Goal: Information Seeking & Learning: Learn about a topic

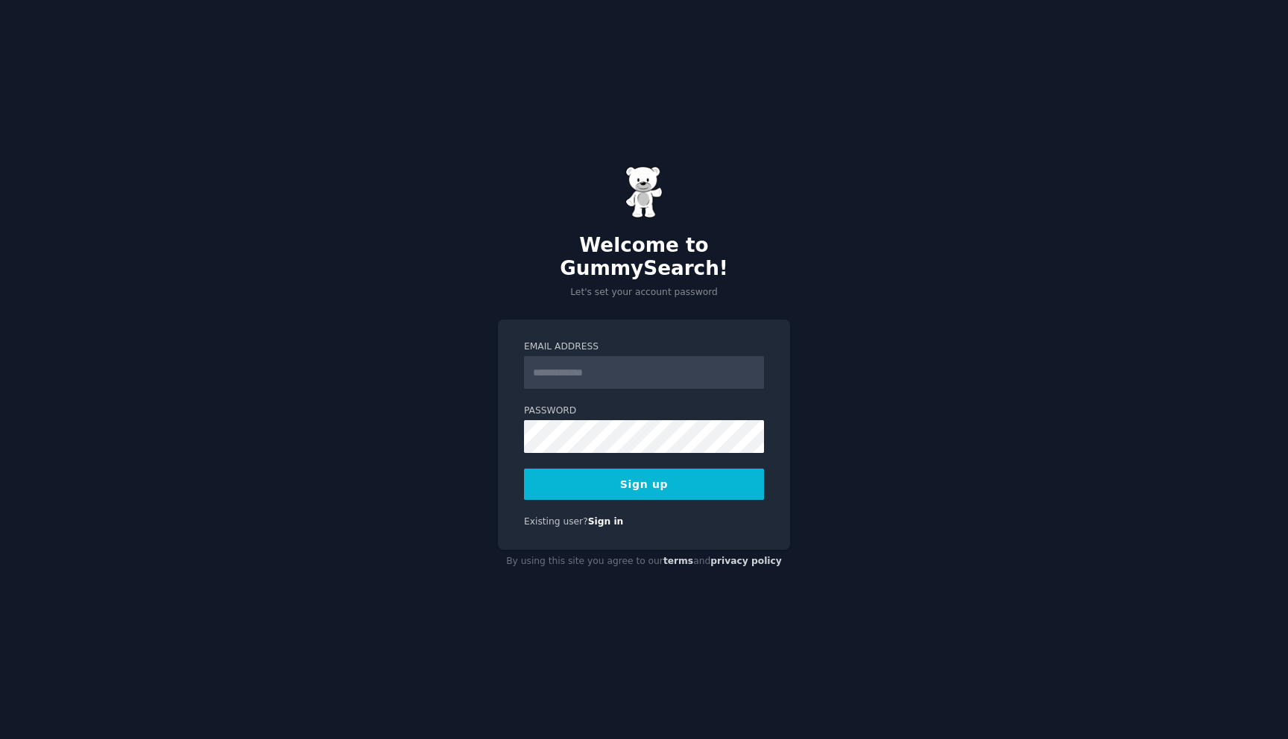
click at [648, 361] on input "Email Address" at bounding box center [644, 372] width 240 height 33
type input "**********"
click at [695, 472] on button "Sign up" at bounding box center [644, 484] width 240 height 31
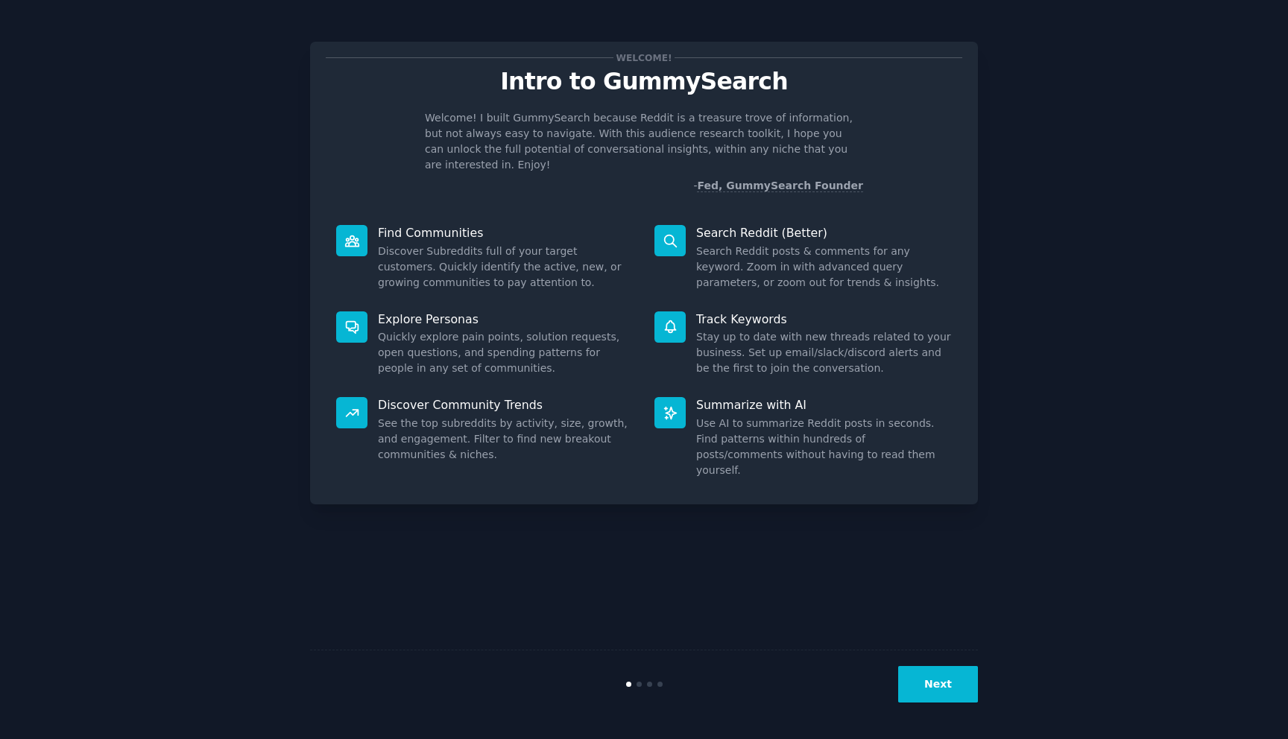
click at [1018, 256] on div "Welcome! Intro to GummySearch Welcome! I built GummySearch because Reddit is a …" at bounding box center [644, 370] width 1246 height 698
click at [836, 570] on div "Welcome! Intro to GummySearch Welcome! I built GummySearch because Reddit is a …" at bounding box center [644, 370] width 668 height 698
click at [945, 696] on button "Next" at bounding box center [938, 684] width 80 height 37
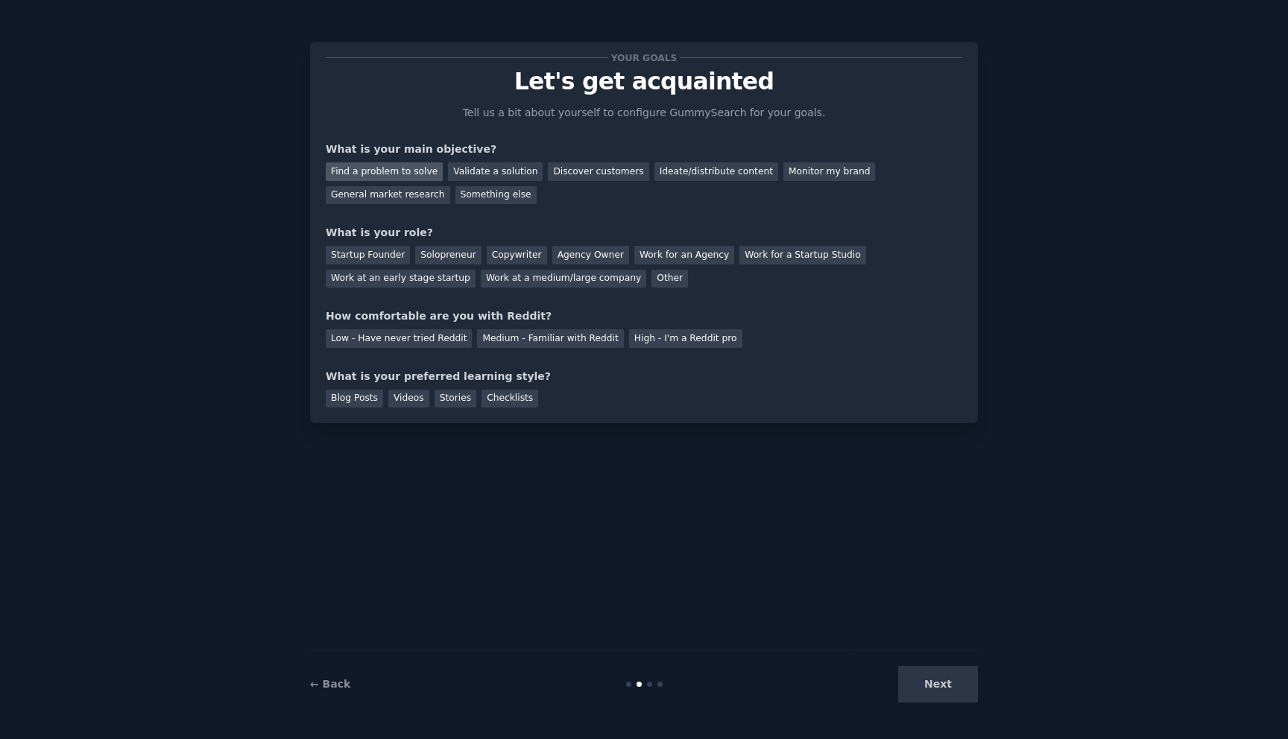
click at [406, 173] on div "Find a problem to solve" at bounding box center [384, 171] width 117 height 19
click at [591, 174] on div "Discover customers" at bounding box center [598, 171] width 101 height 19
click at [373, 171] on div "Find a problem to solve" at bounding box center [384, 171] width 117 height 19
click at [382, 259] on div "Startup Founder" at bounding box center [368, 255] width 84 height 19
click at [458, 251] on div "Solopreneur" at bounding box center [448, 255] width 66 height 19
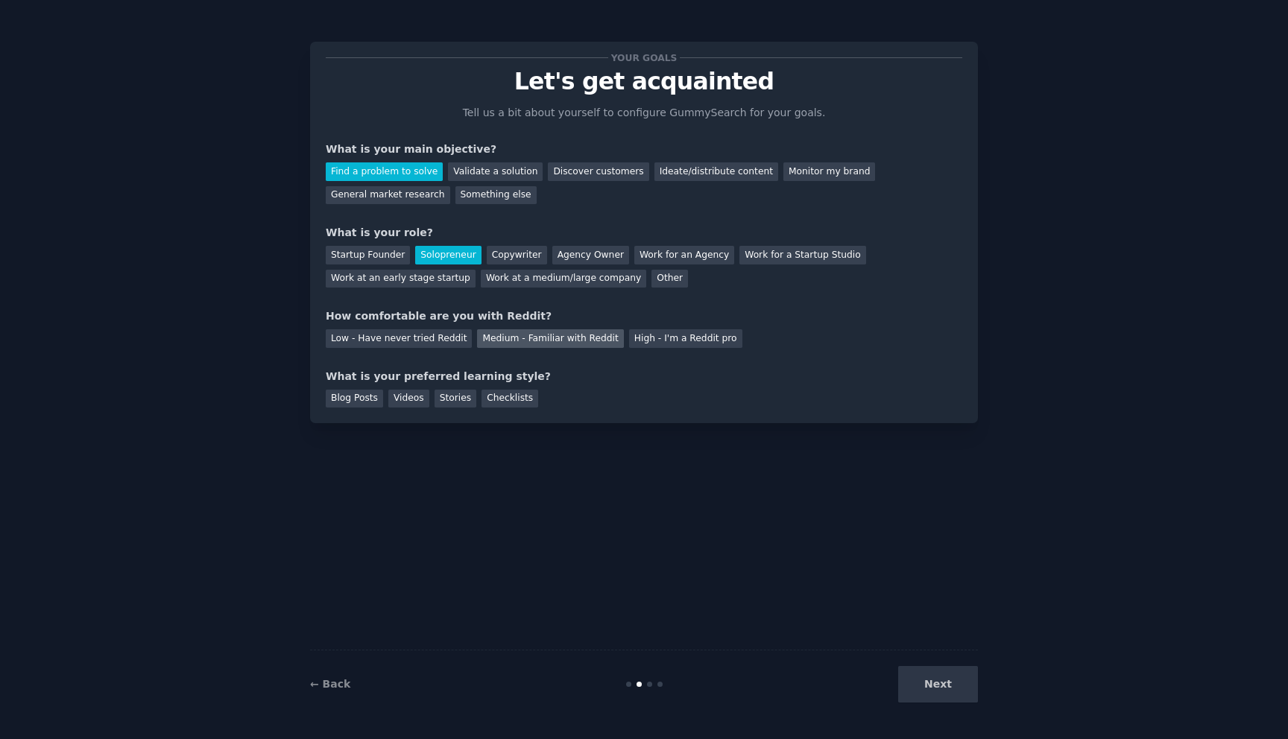
click at [584, 343] on div "Medium - Familiar with Reddit" at bounding box center [550, 338] width 146 height 19
click at [455, 399] on div "Stories" at bounding box center [456, 399] width 42 height 19
click at [941, 700] on button "Next" at bounding box center [938, 684] width 80 height 37
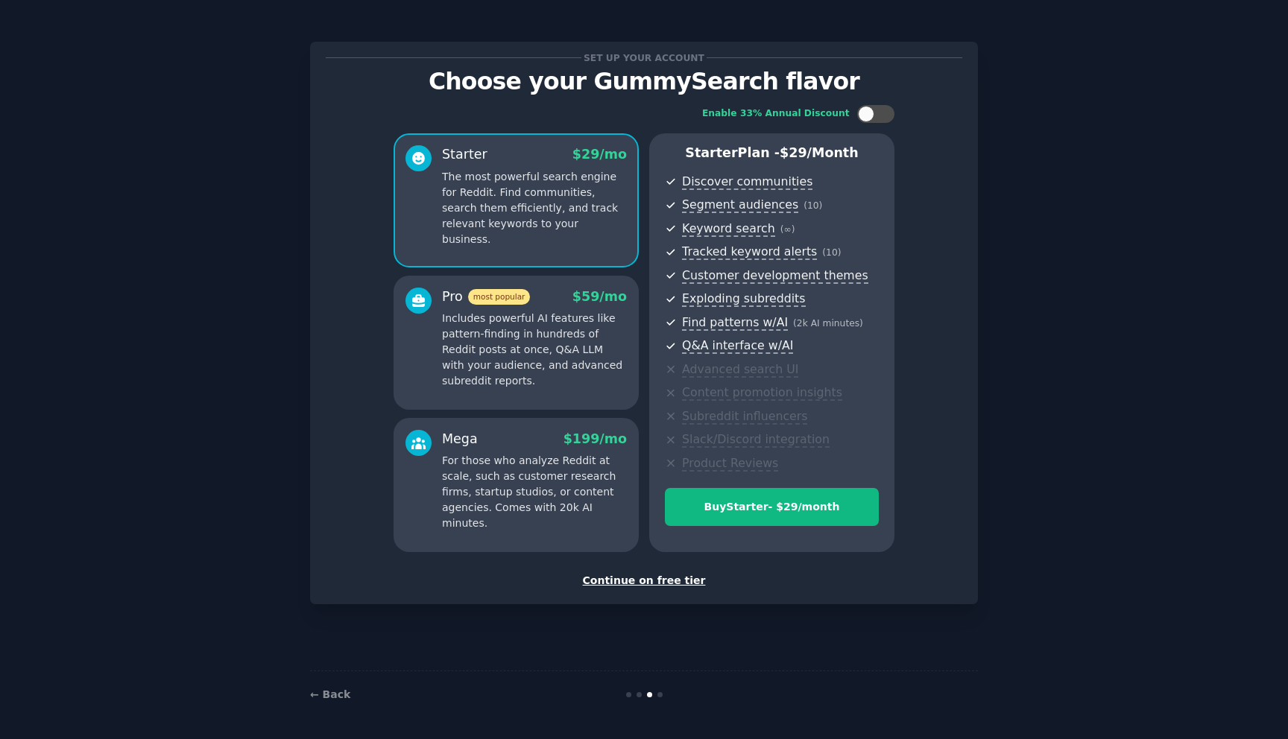
click at [647, 583] on div "Continue on free tier" at bounding box center [644, 581] width 637 height 16
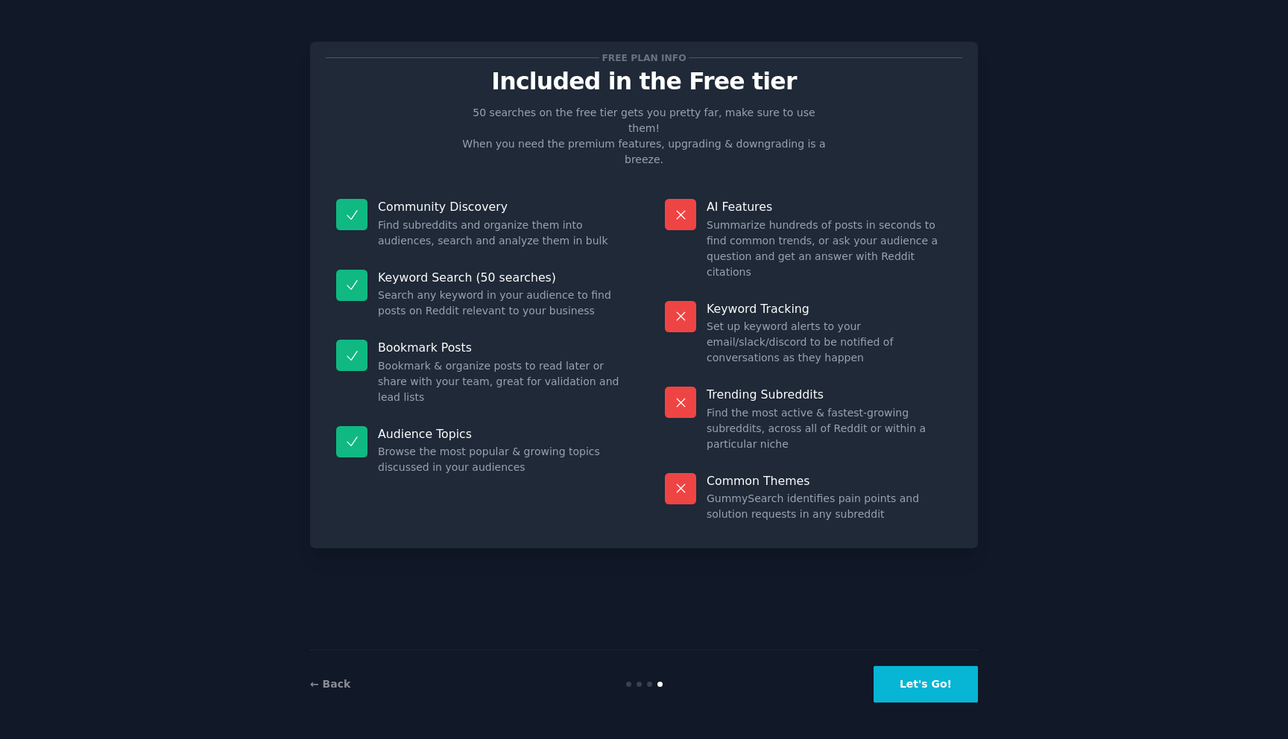
click at [921, 689] on button "Let's Go!" at bounding box center [926, 684] width 104 height 37
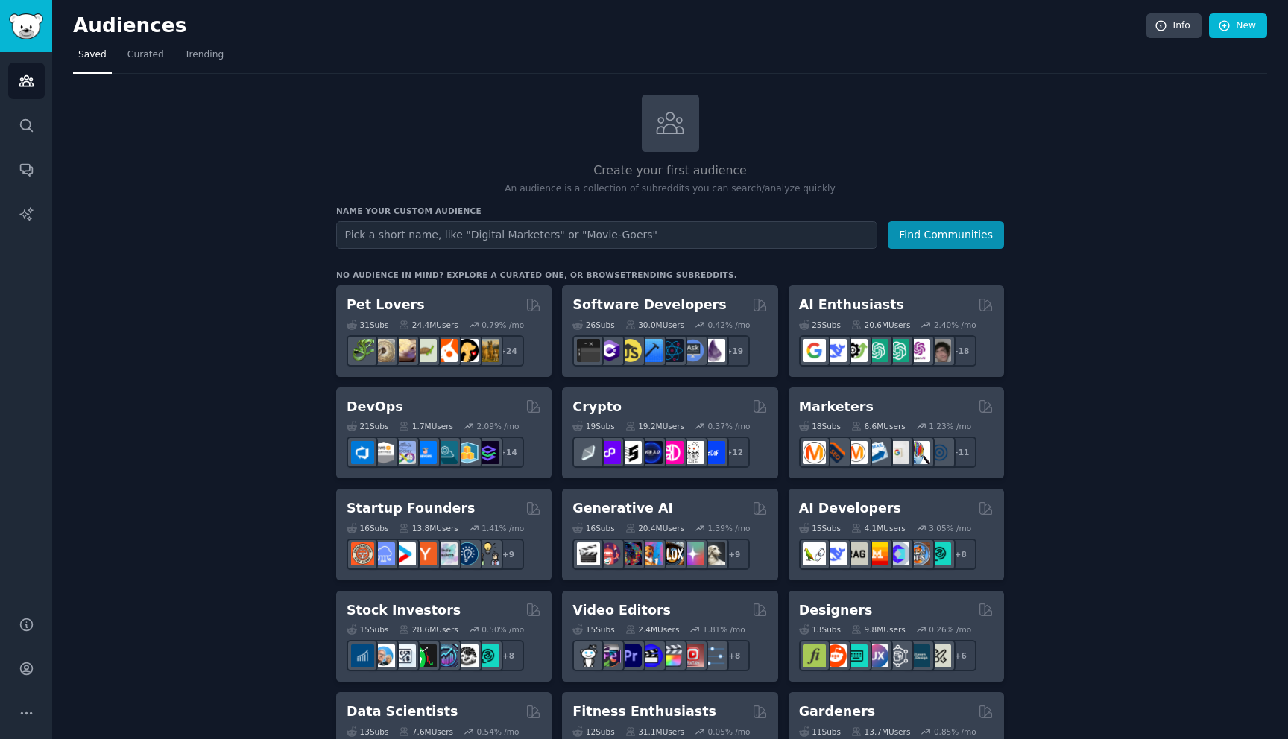
click at [446, 232] on input "text" at bounding box center [606, 235] width 541 height 28
type input "restaurant owners"
click at [941, 233] on button "Find Communities" at bounding box center [946, 235] width 116 height 28
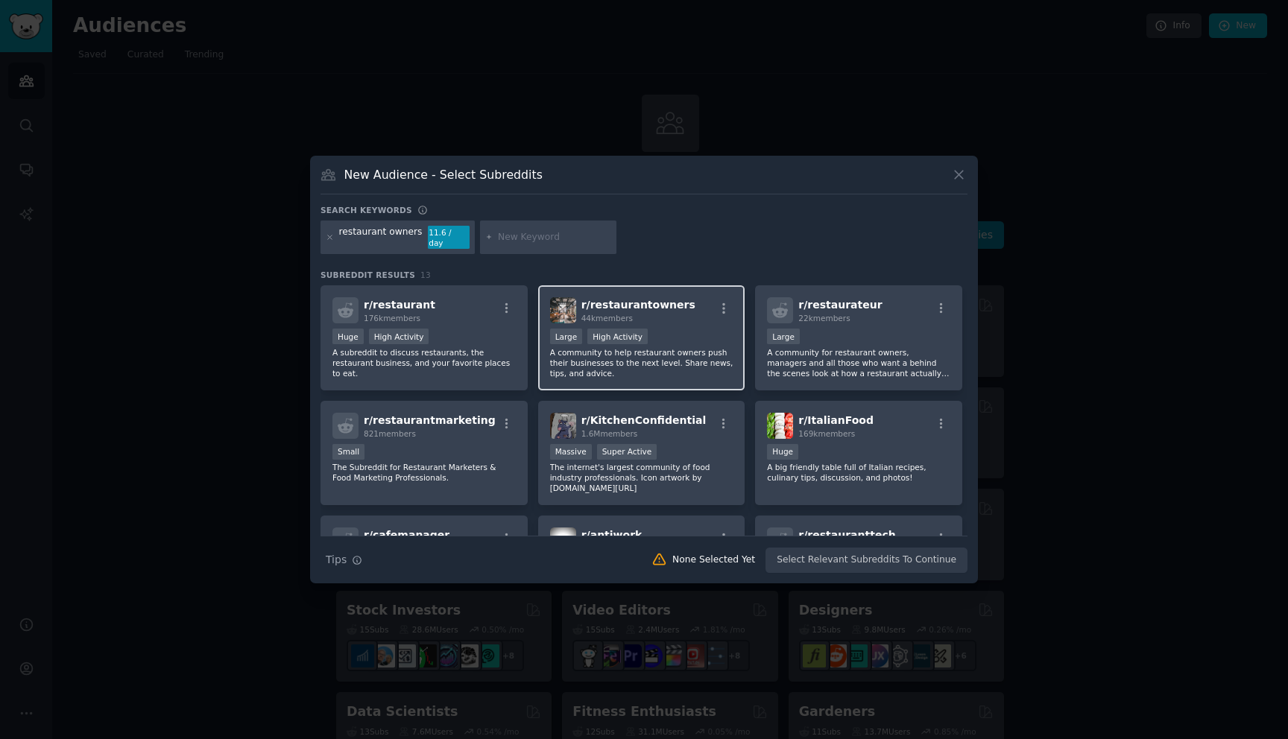
click at [662, 320] on div "r/ restaurantowners 44k members Large High Activity A community to help restaur…" at bounding box center [641, 337] width 207 height 105
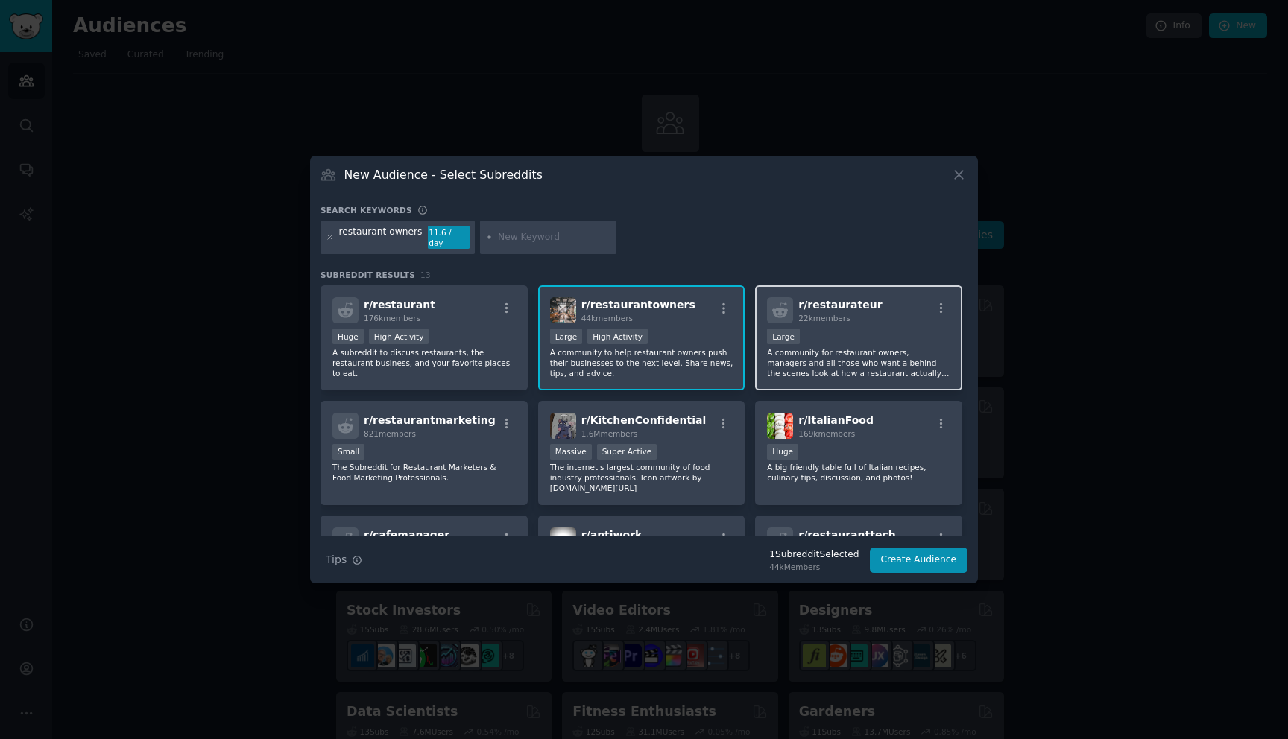
click at [843, 354] on p "A community for restaurant owners, managers and all those who want a behind the…" at bounding box center [858, 362] width 183 height 31
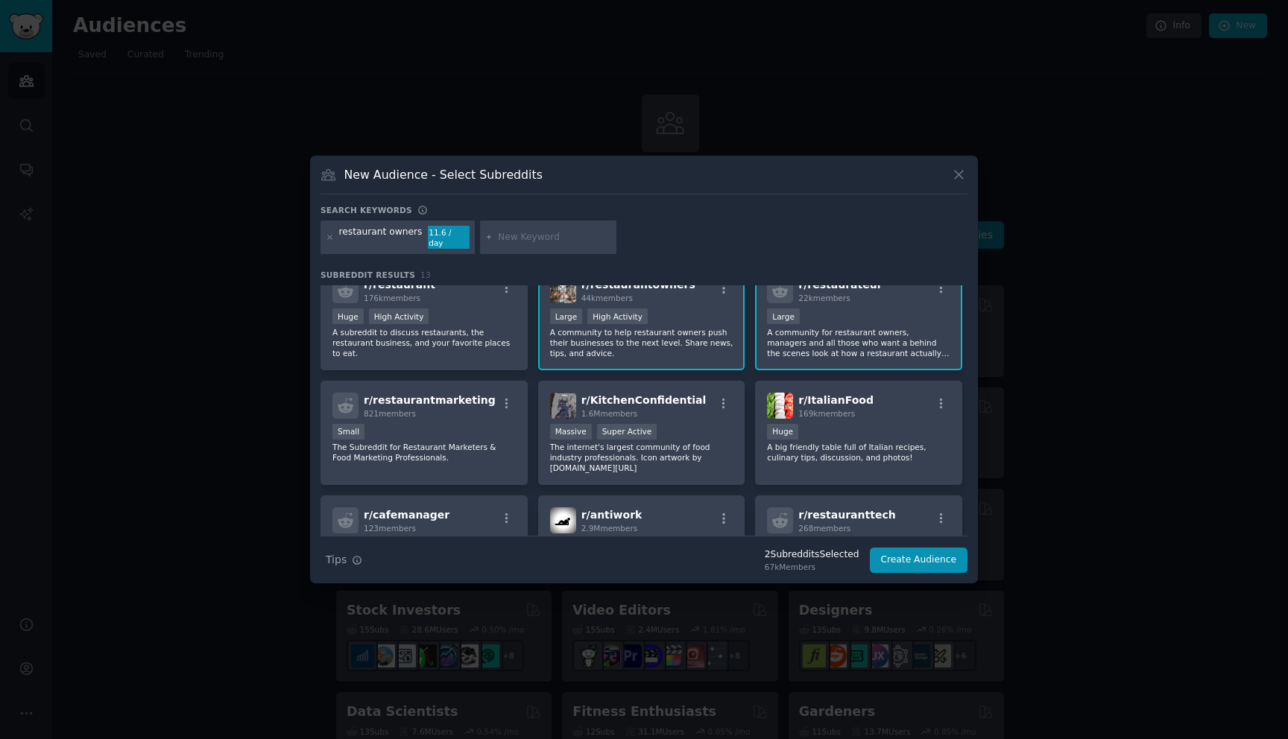
scroll to position [16, 0]
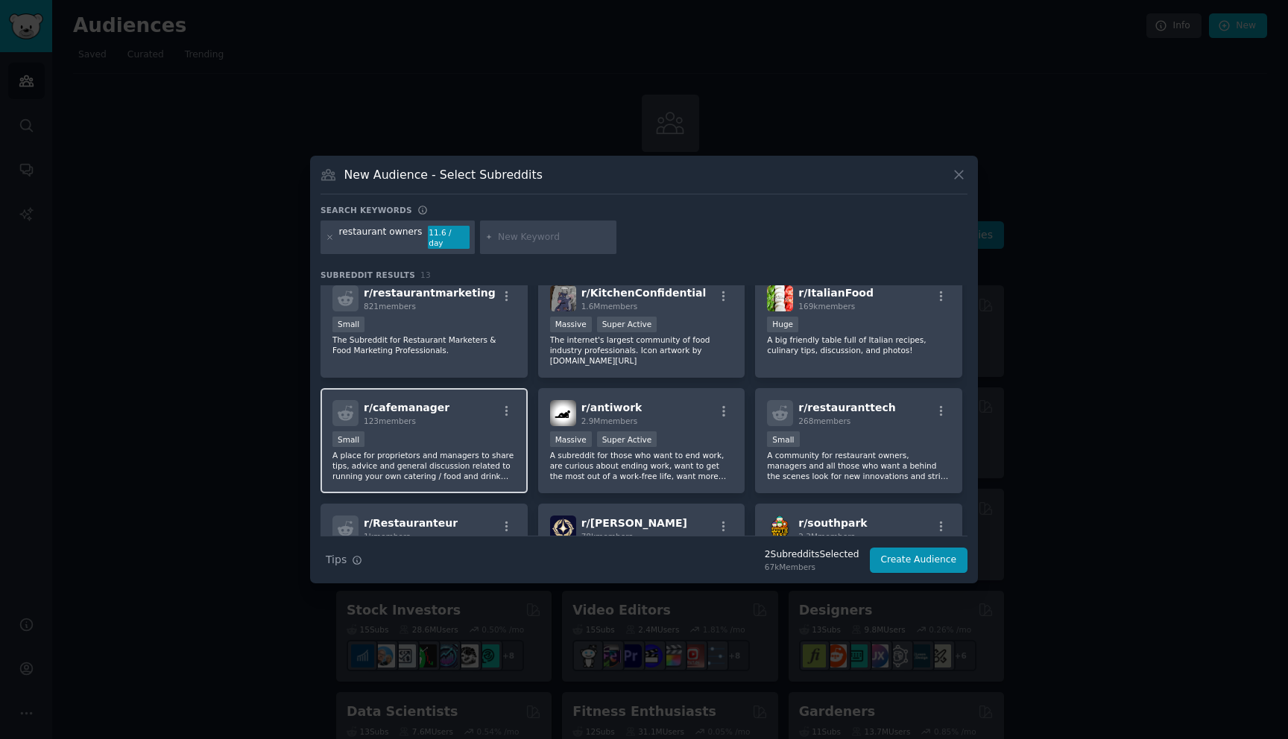
click at [464, 465] on p "A place for proprietors and managers to share tips, advice and general discussi…" at bounding box center [423, 465] width 183 height 31
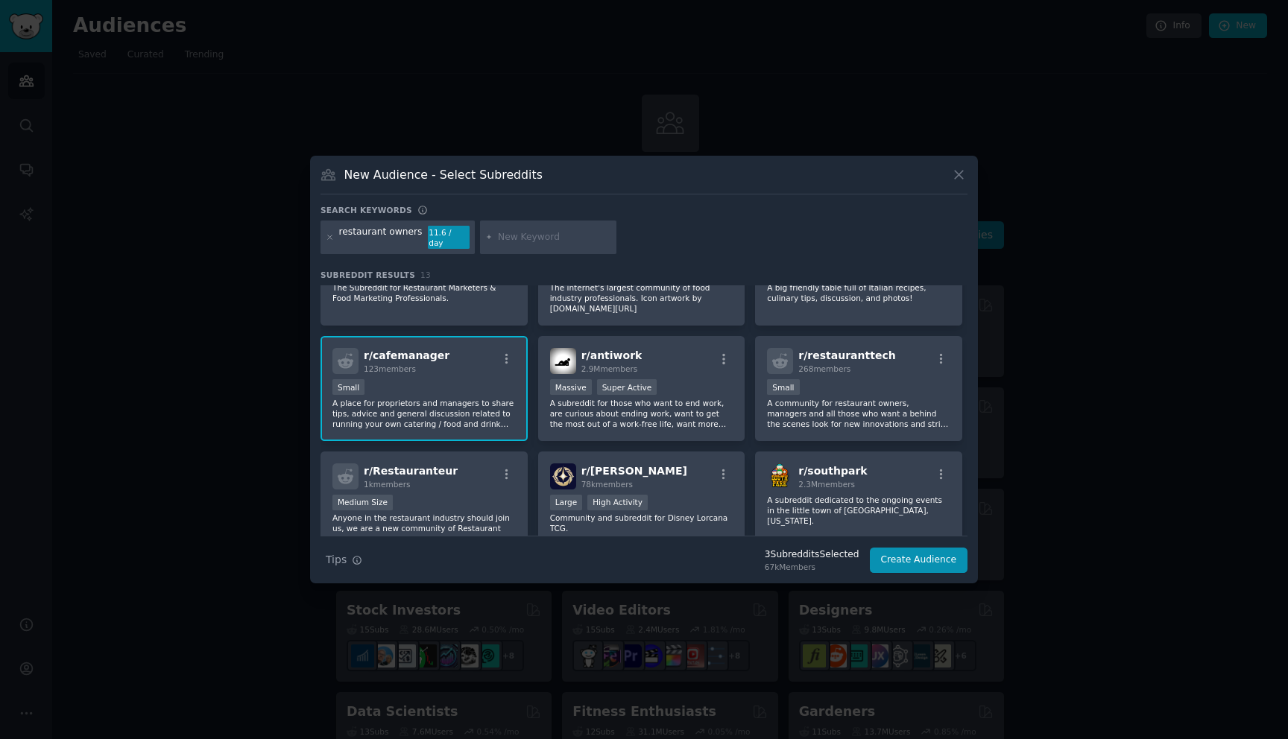
scroll to position [186, 0]
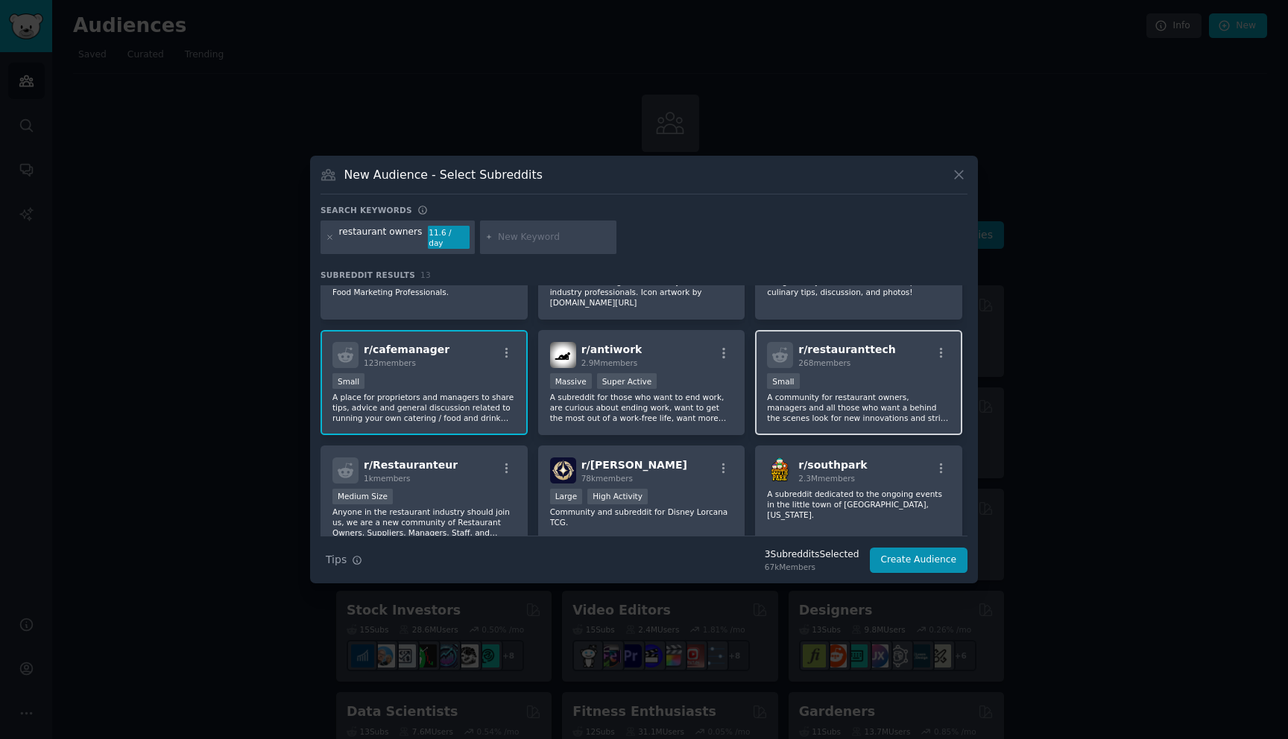
click at [852, 420] on div "r/ restauranttech 268 members Small A community for restaurant owners, managers…" at bounding box center [858, 382] width 207 height 105
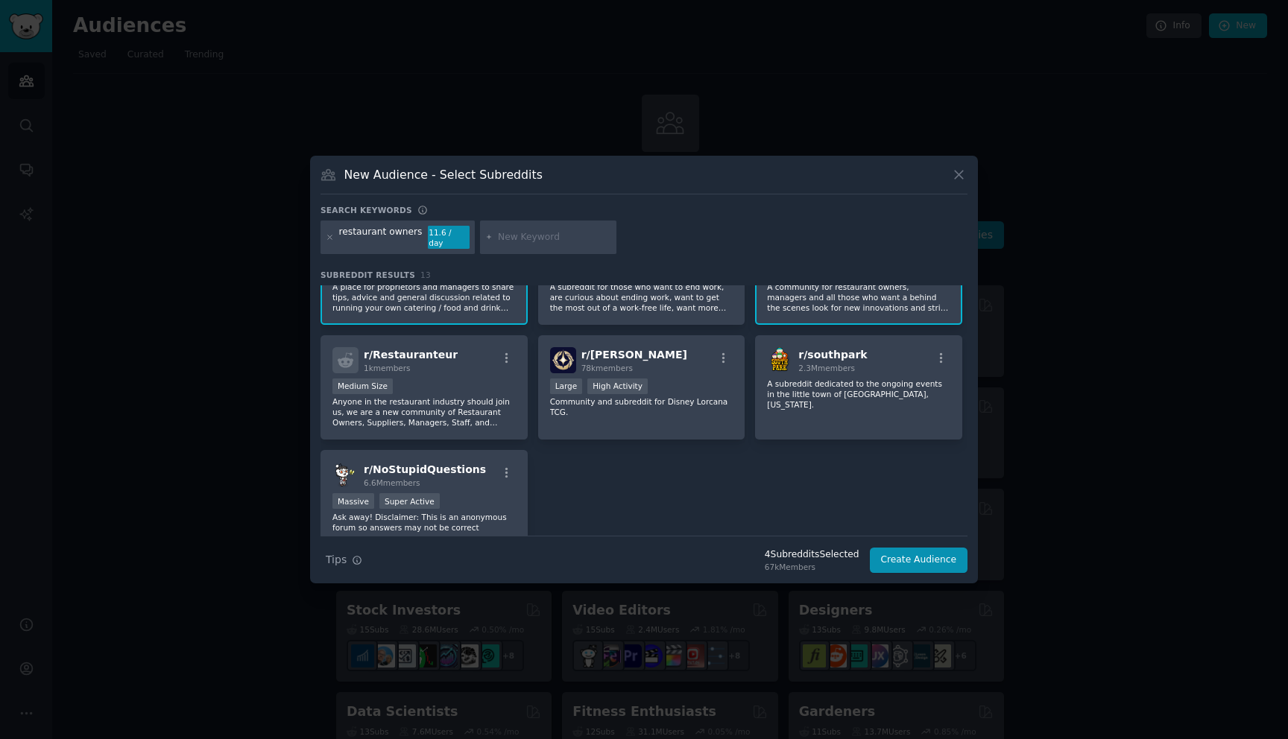
scroll to position [302, 0]
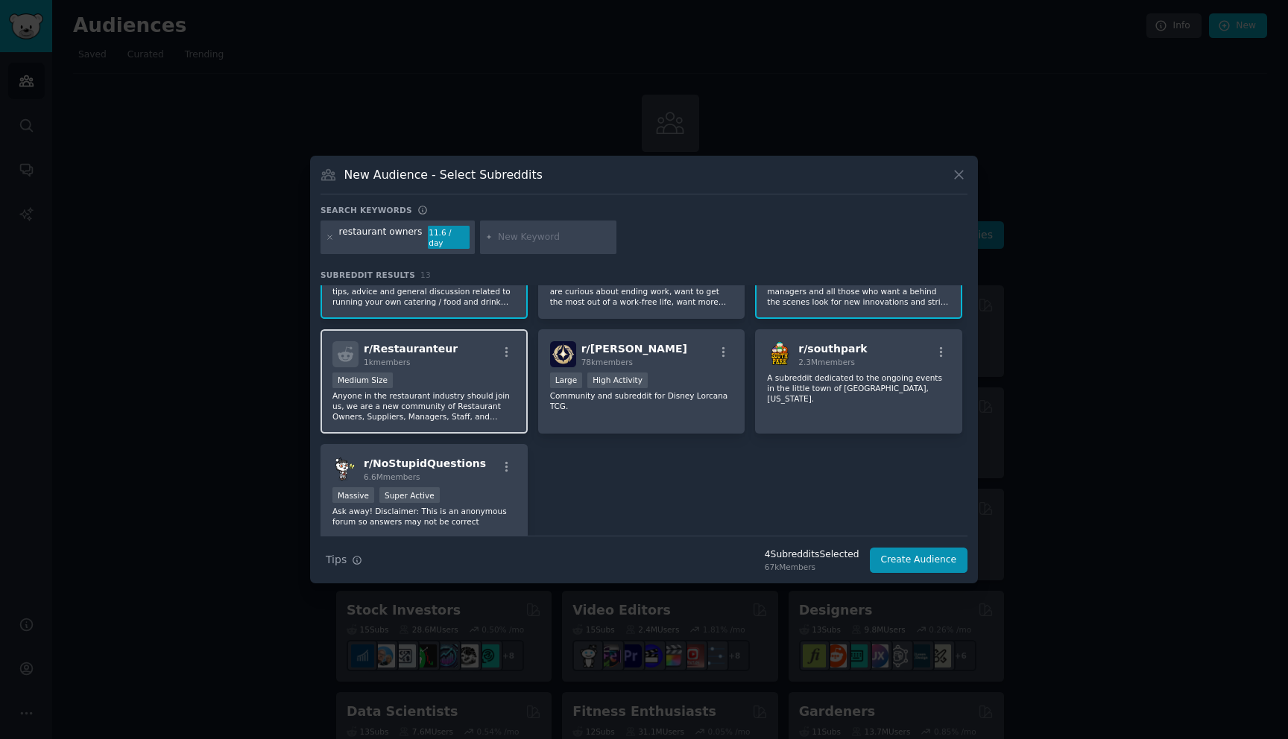
click at [467, 407] on p "Anyone in the restaurant industry should join us, we are a new community of Res…" at bounding box center [423, 406] width 183 height 31
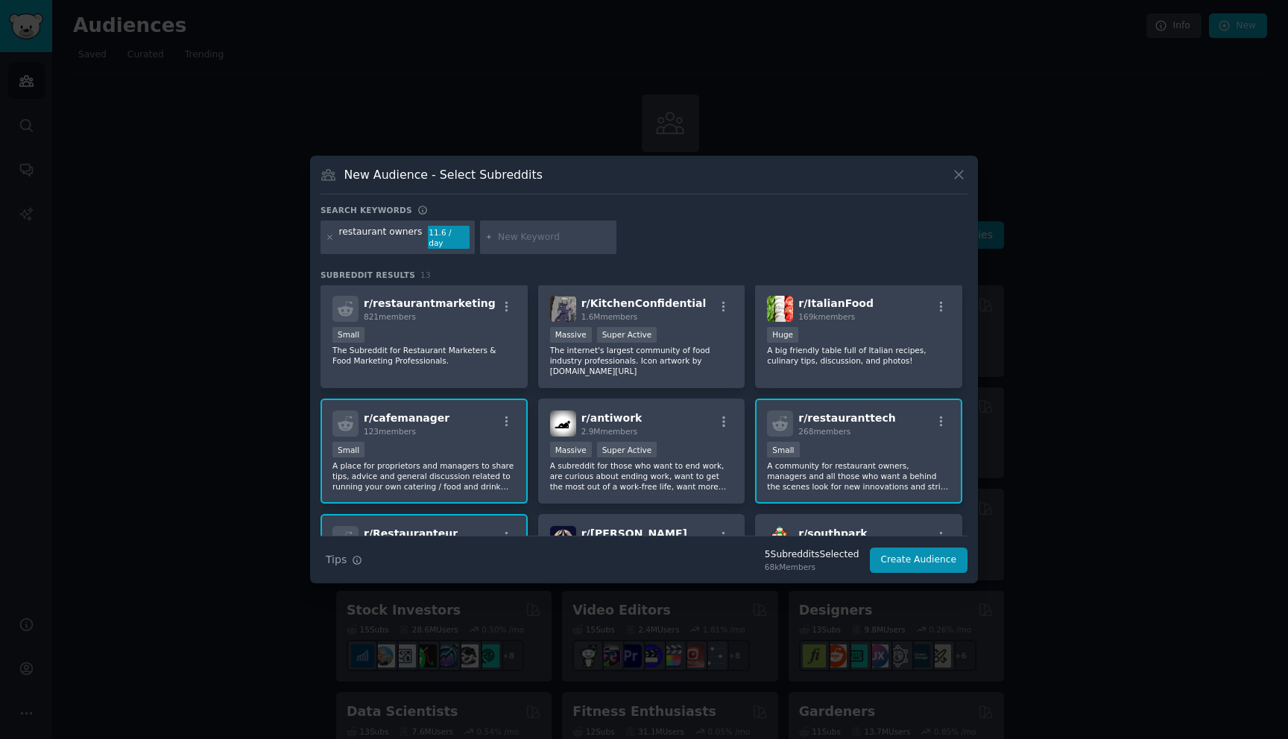
scroll to position [0, 0]
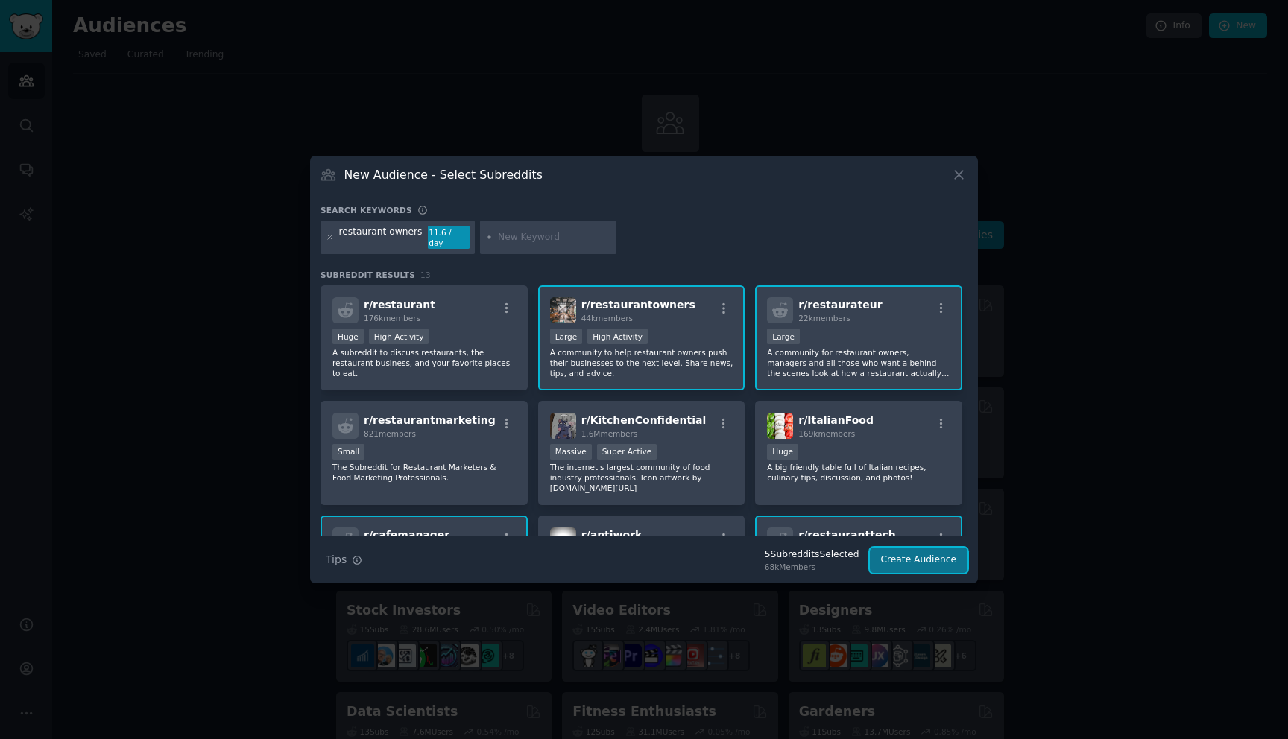
click at [939, 561] on button "Create Audience" at bounding box center [919, 560] width 98 height 25
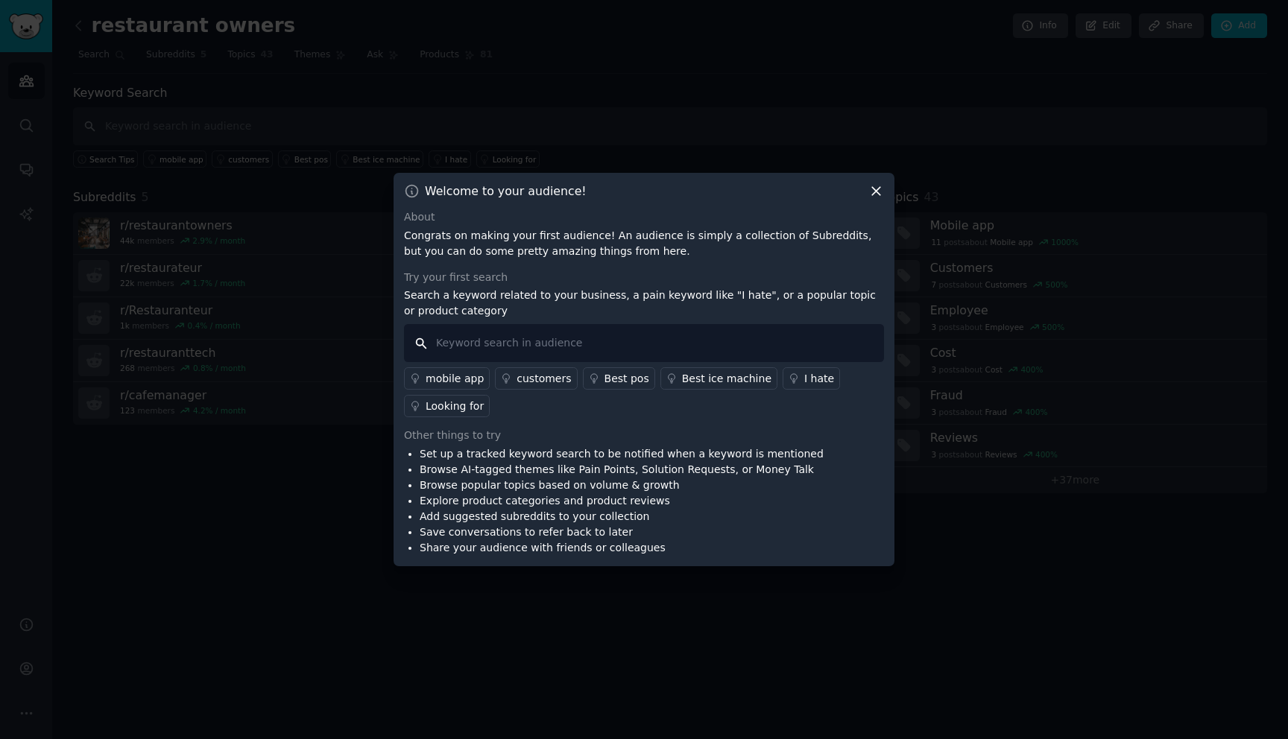
click at [507, 350] on input "text" at bounding box center [644, 343] width 480 height 38
click at [462, 297] on p "Search a keyword related to your business, a pain keyword like "I hate", or a p…" at bounding box center [644, 303] width 480 height 31
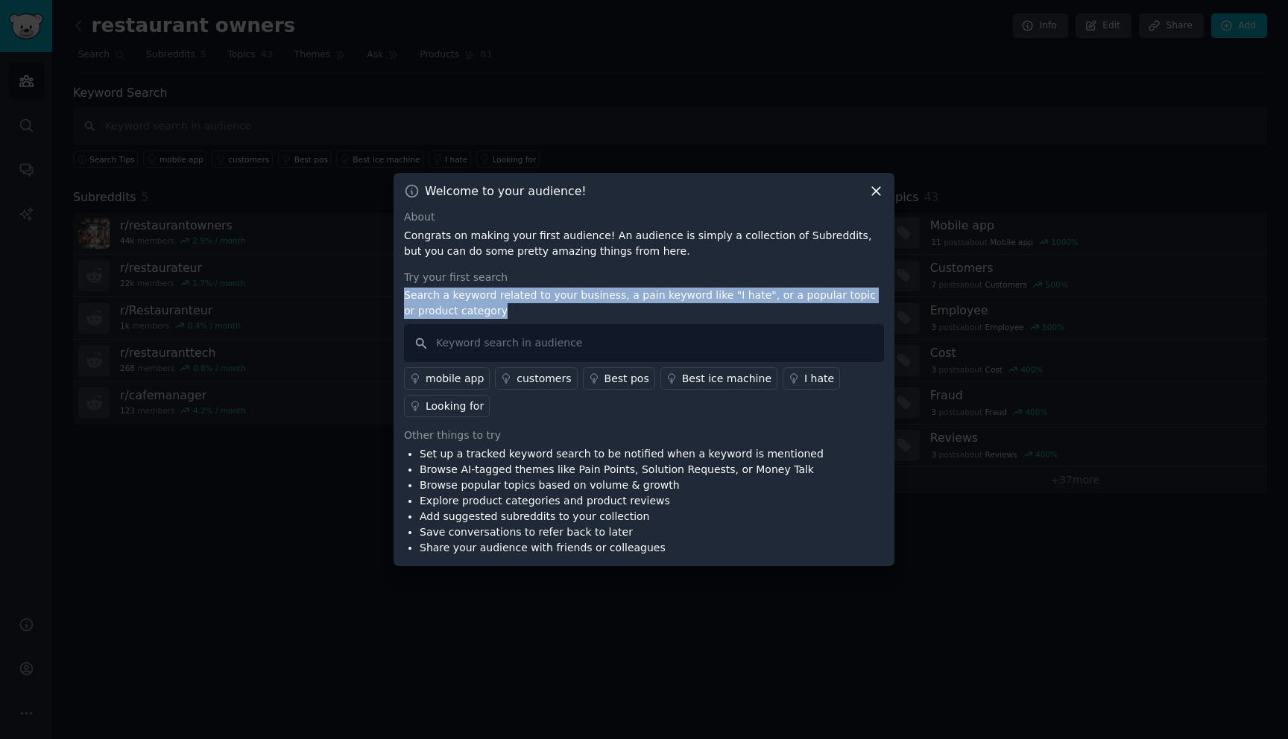
click at [455, 308] on p "Search a keyword related to your business, a pain keyword like "I hate", or a p…" at bounding box center [644, 303] width 480 height 31
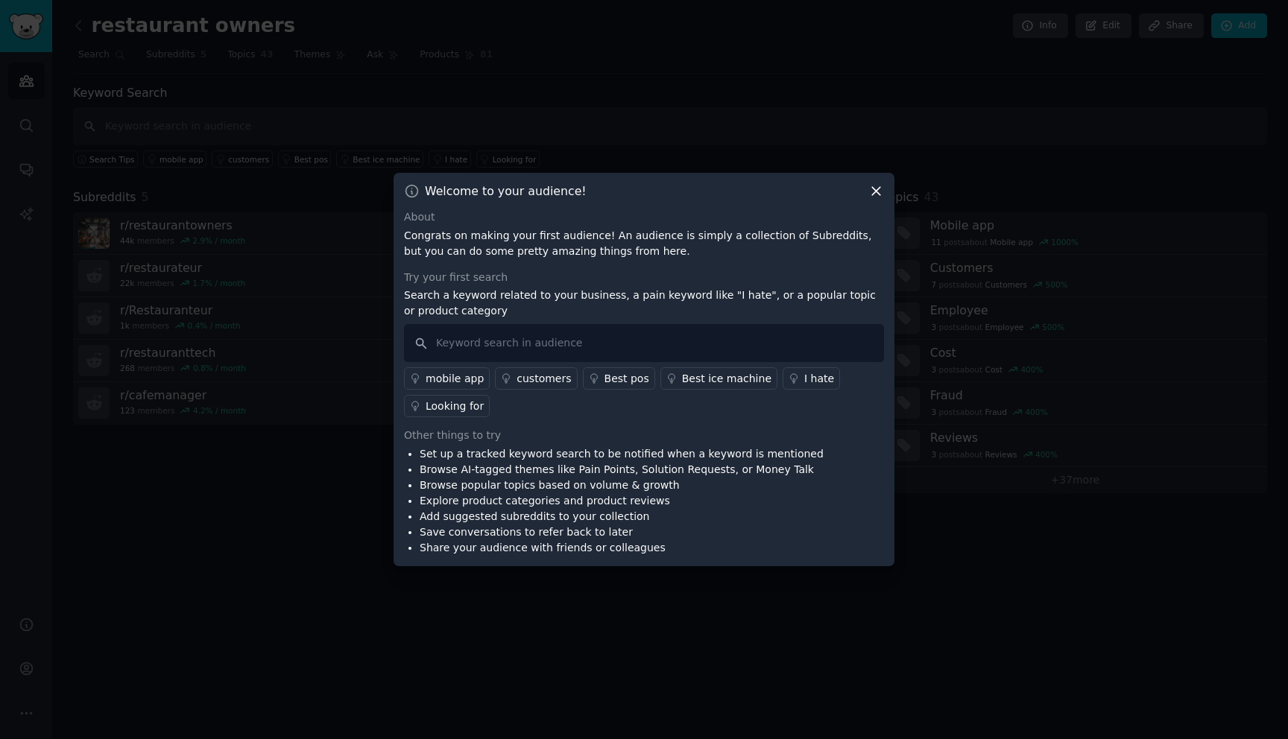
click at [455, 308] on p "Search a keyword related to your business, a pain keyword like "I hate", or a p…" at bounding box center [644, 303] width 480 height 31
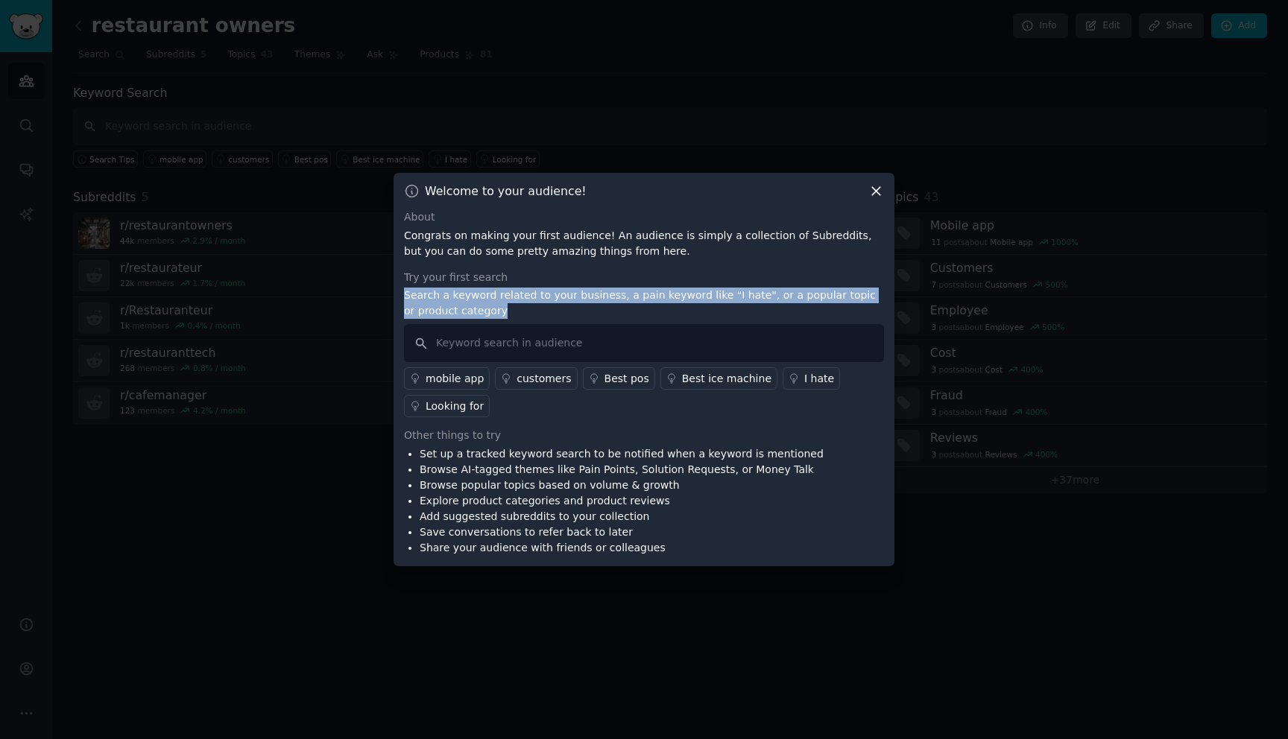
click at [804, 373] on div "I hate" at bounding box center [819, 379] width 30 height 16
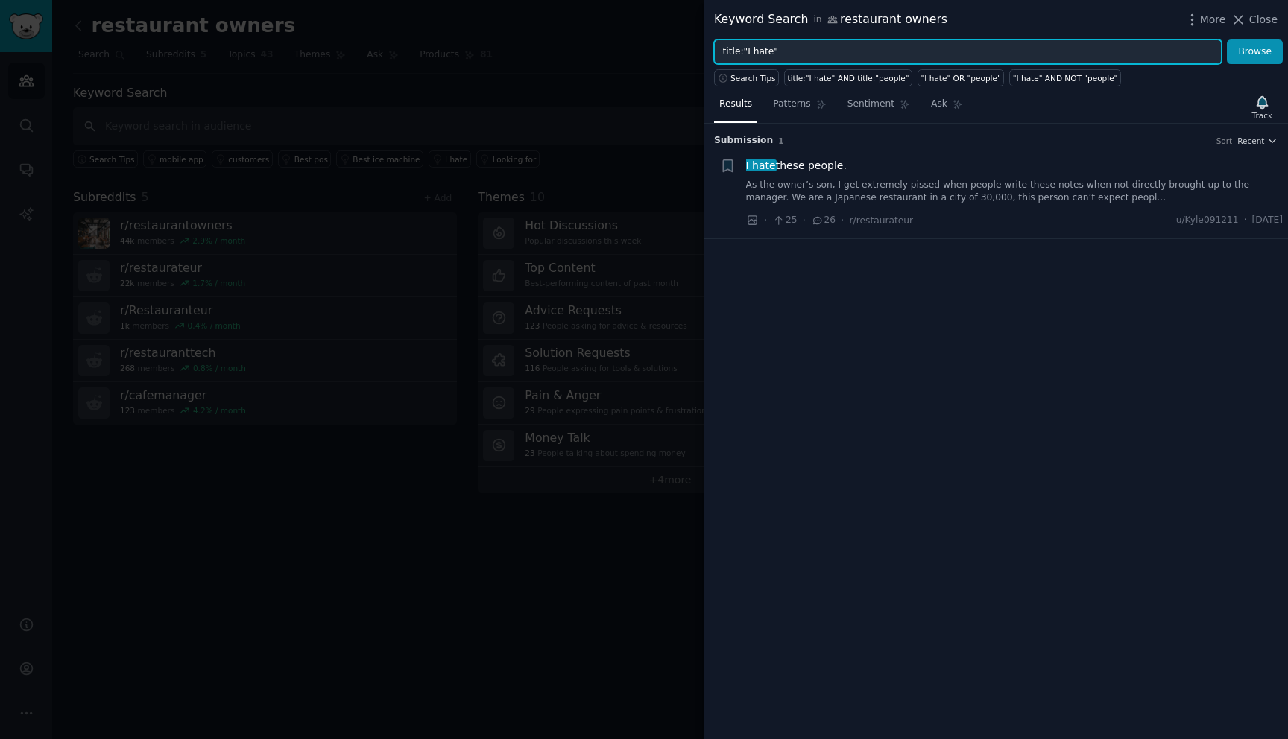
click at [873, 57] on input "title:"I hate"" at bounding box center [968, 52] width 508 height 25
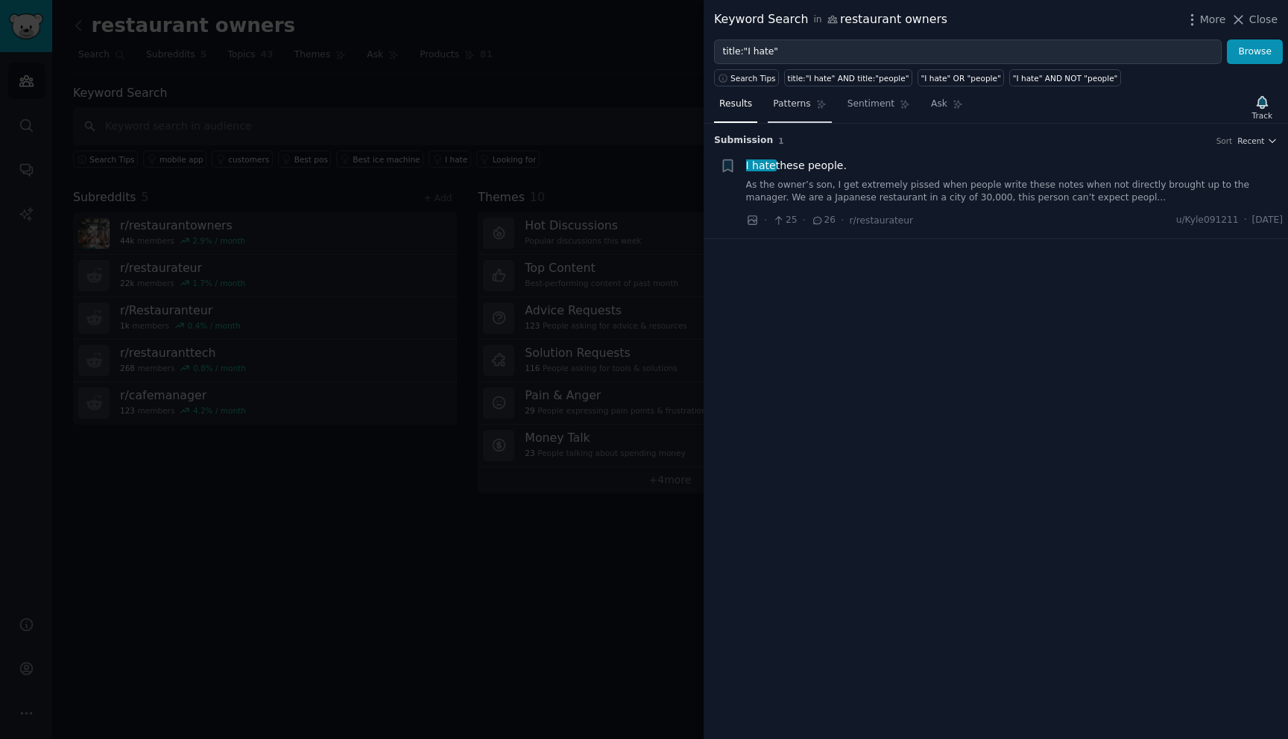
click at [796, 102] on span "Patterns" at bounding box center [791, 104] width 37 height 13
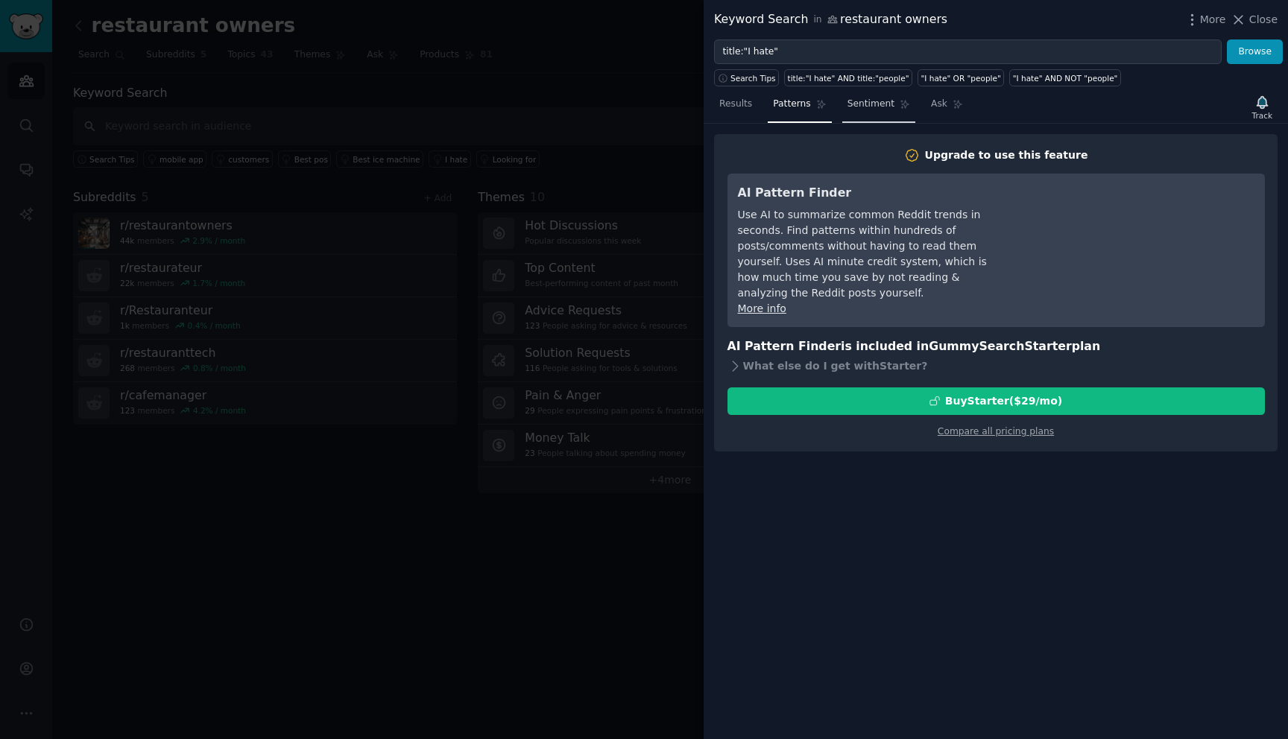
click at [861, 97] on link "Sentiment" at bounding box center [878, 107] width 73 height 31
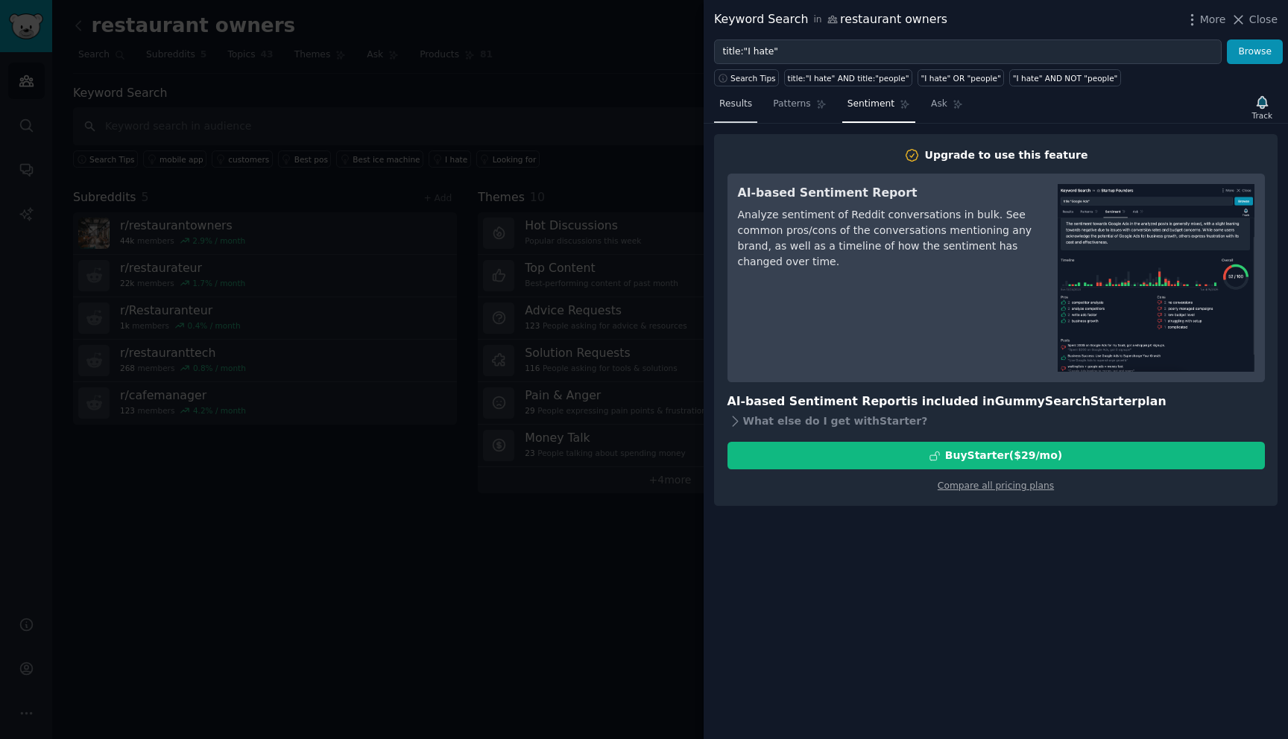
click at [730, 102] on span "Results" at bounding box center [735, 104] width 33 height 13
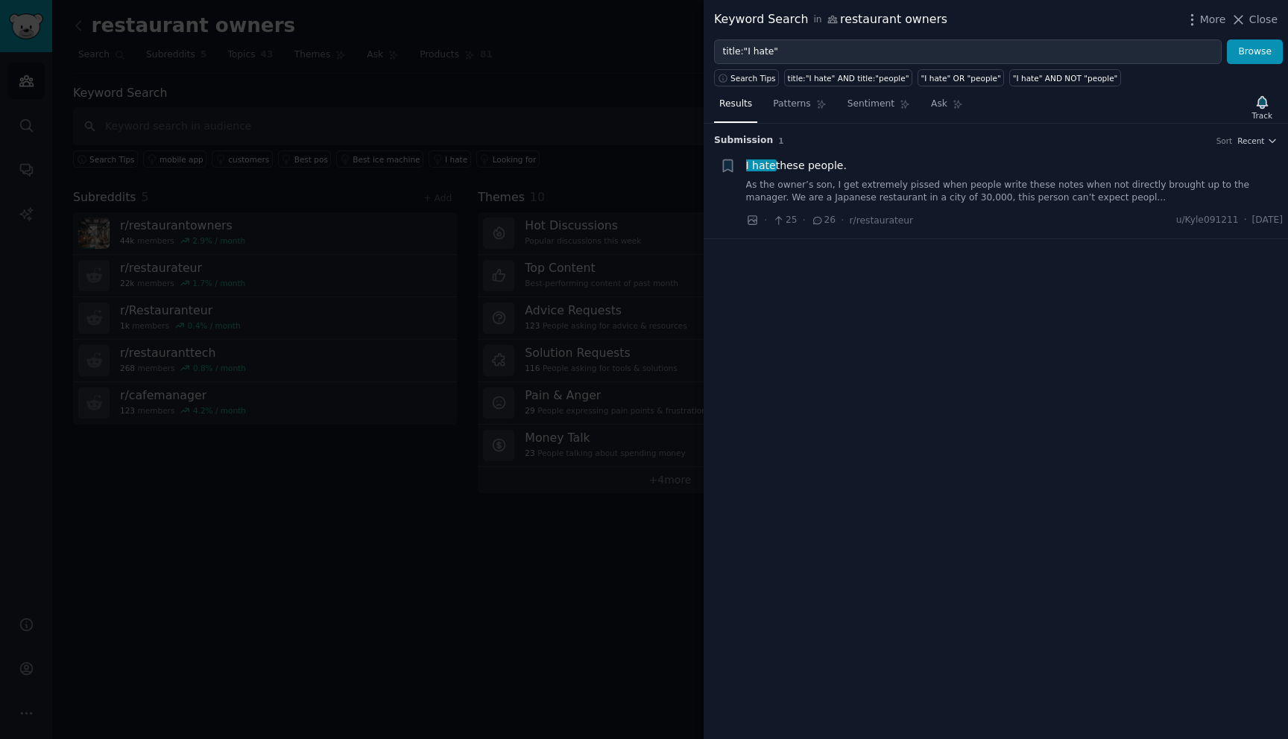
click at [480, 578] on div at bounding box center [644, 369] width 1288 height 739
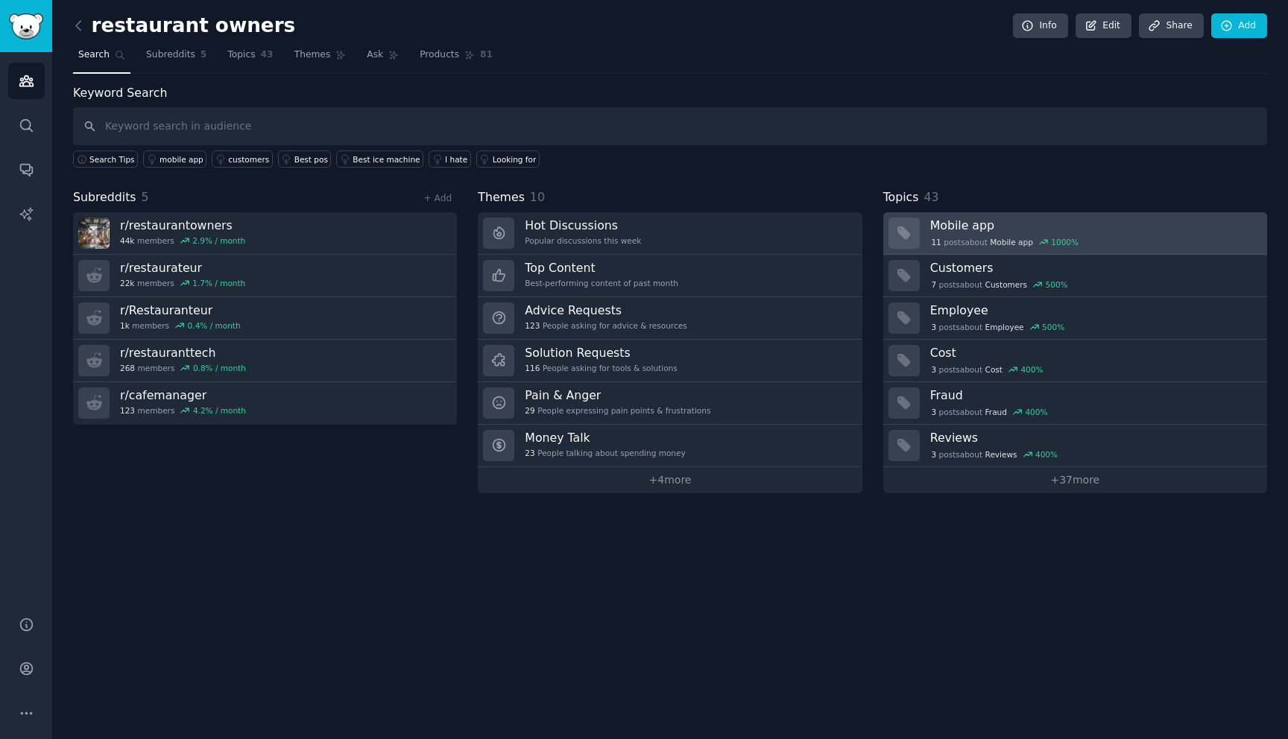
click at [982, 228] on h3 "Mobile app" at bounding box center [1093, 226] width 326 height 16
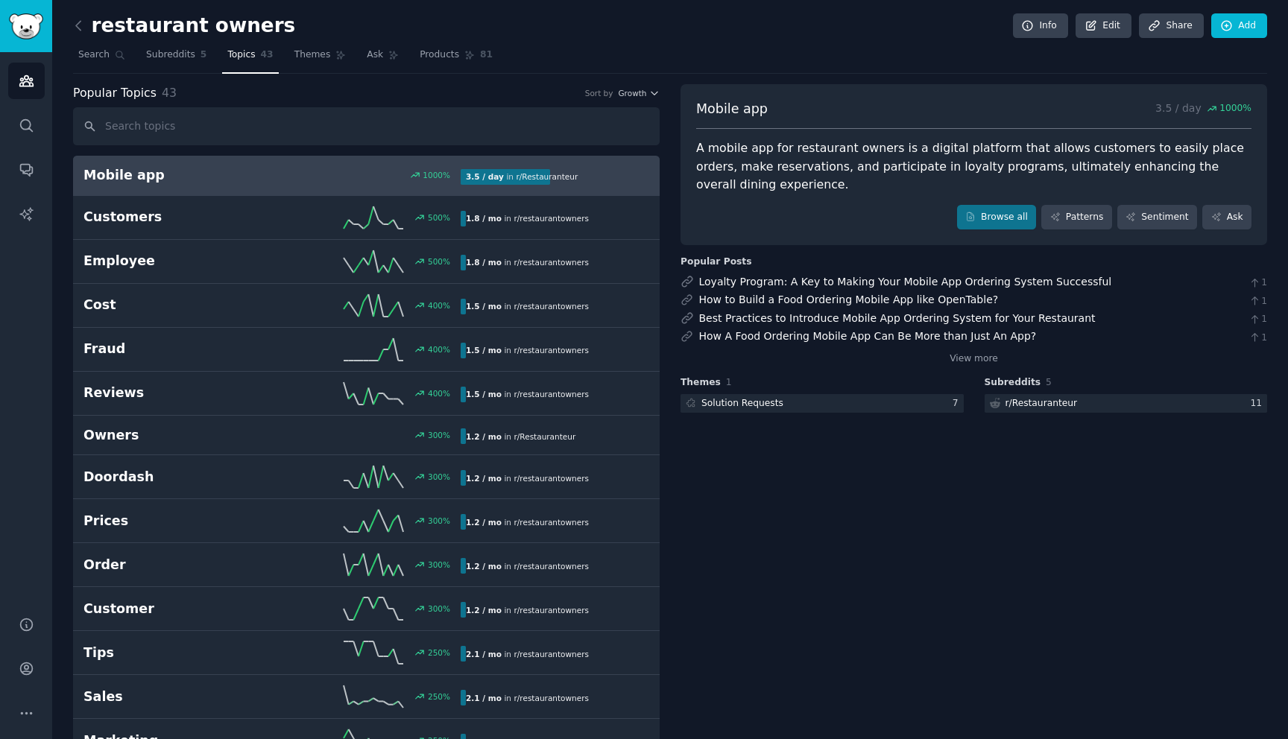
click at [757, 163] on div "A mobile app for restaurant owners is a digital platform that allows customers …" at bounding box center [973, 166] width 555 height 55
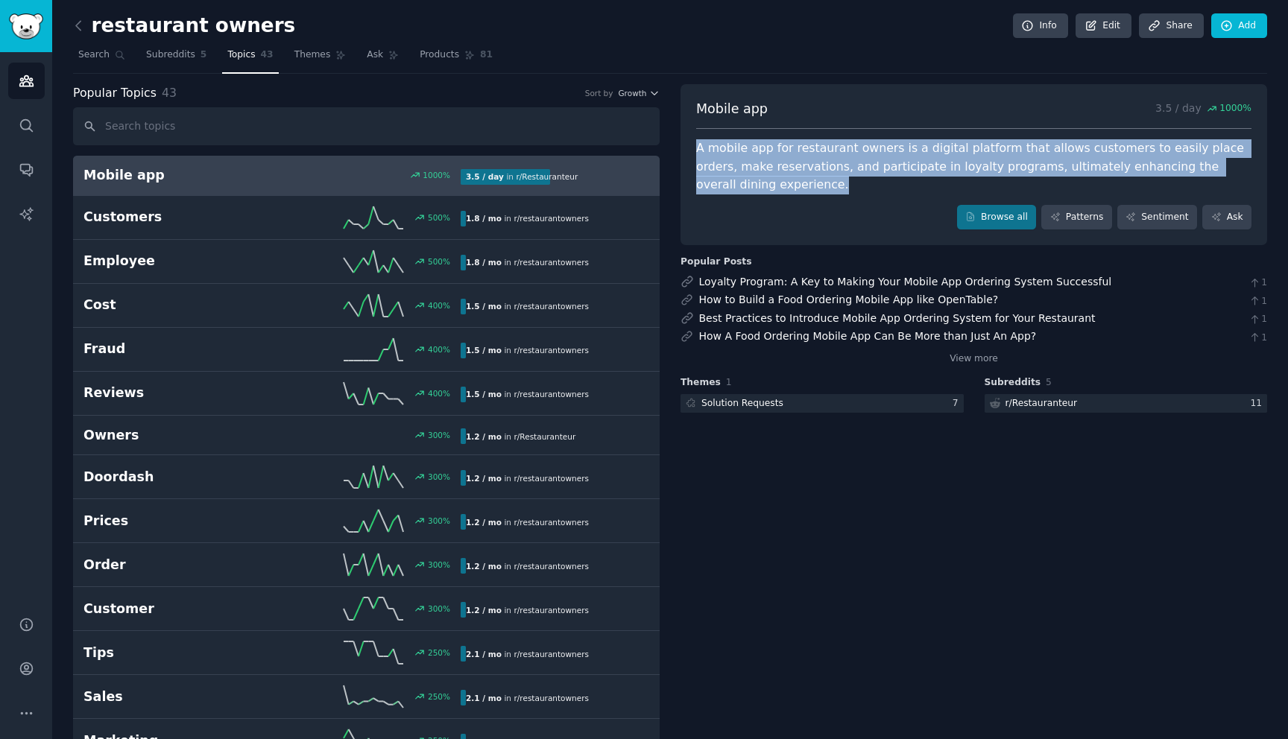
click at [757, 163] on div "A mobile app for restaurant owners is a digital platform that allows customers …" at bounding box center [973, 166] width 555 height 55
click at [782, 168] on div "A mobile app for restaurant owners is a digital platform that allows customers …" at bounding box center [973, 166] width 555 height 55
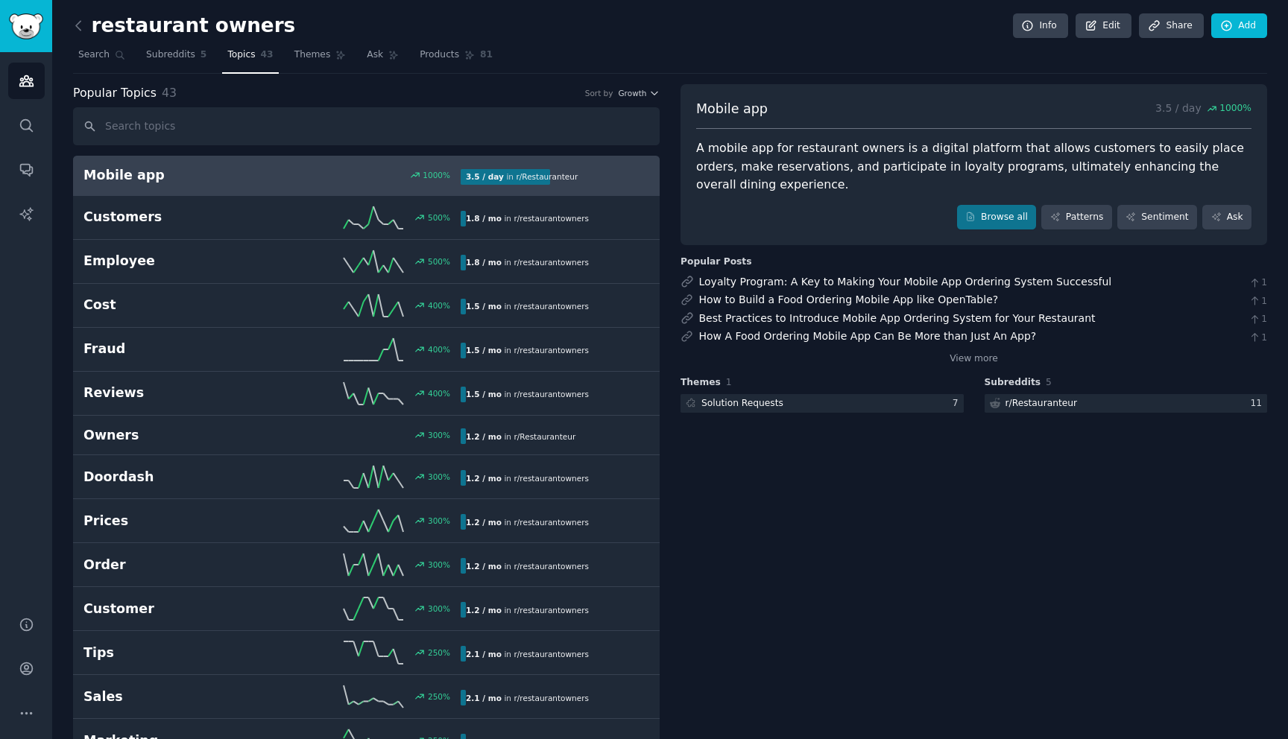
click at [782, 168] on div "A mobile app for restaurant owners is a digital platform that allows customers …" at bounding box center [973, 166] width 555 height 55
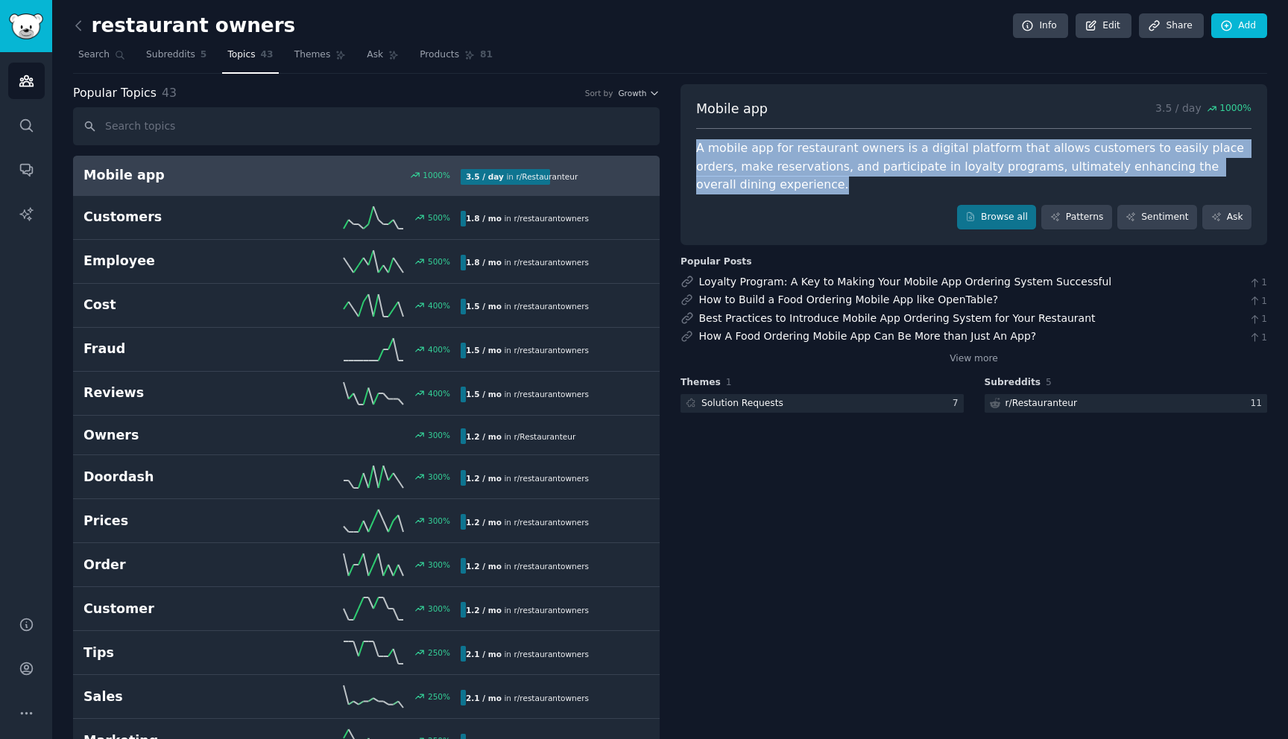
click at [821, 166] on div "A mobile app for restaurant owners is a digital platform that allows customers …" at bounding box center [973, 166] width 555 height 55
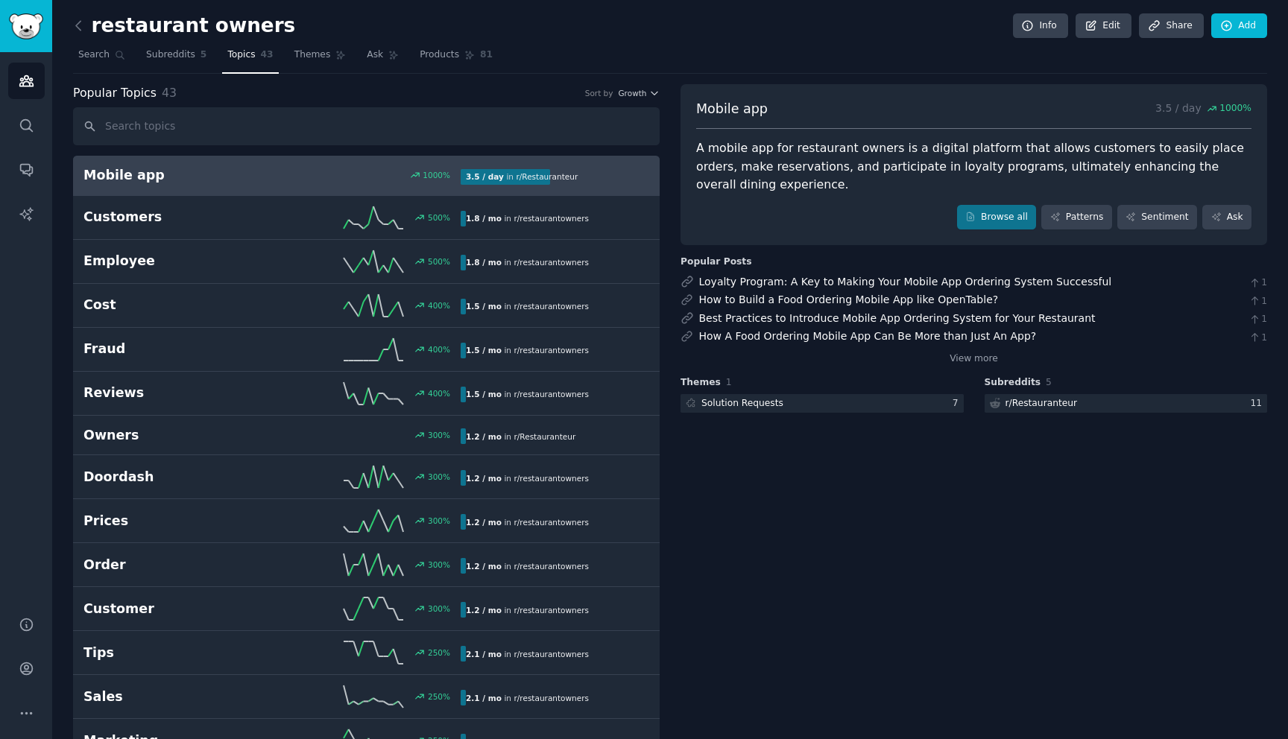
click at [897, 157] on div "A mobile app for restaurant owners is a digital platform that allows customers …" at bounding box center [973, 166] width 555 height 55
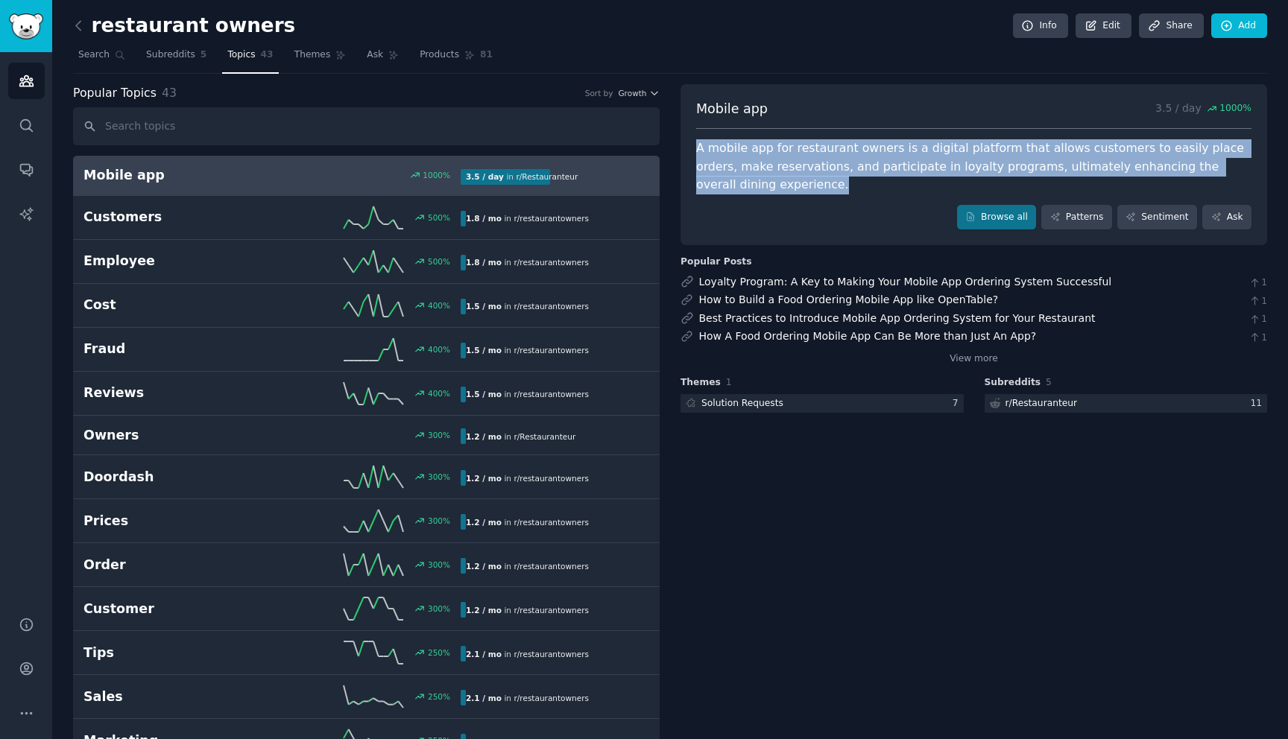
click at [860, 171] on div "A mobile app for restaurant owners is a digital platform that allows customers …" at bounding box center [973, 166] width 555 height 55
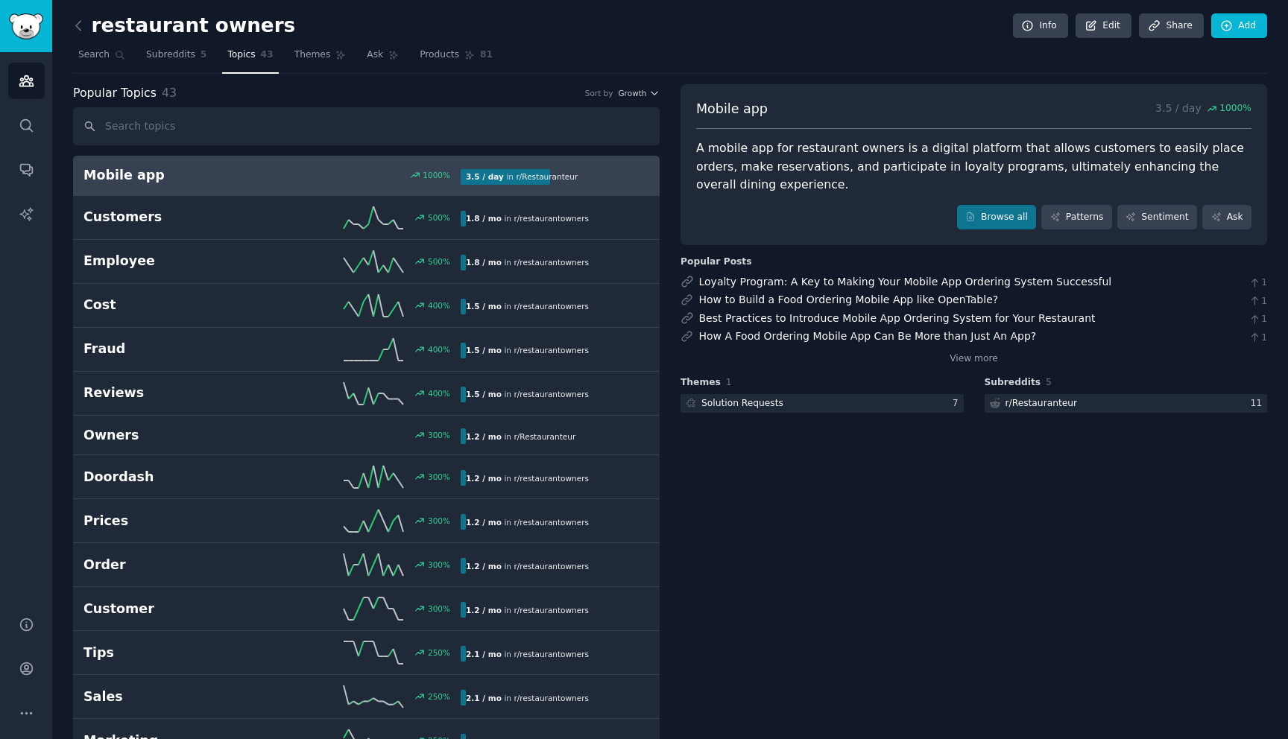
click at [860, 171] on div "A mobile app for restaurant owners is a digital platform that allows customers …" at bounding box center [973, 166] width 555 height 55
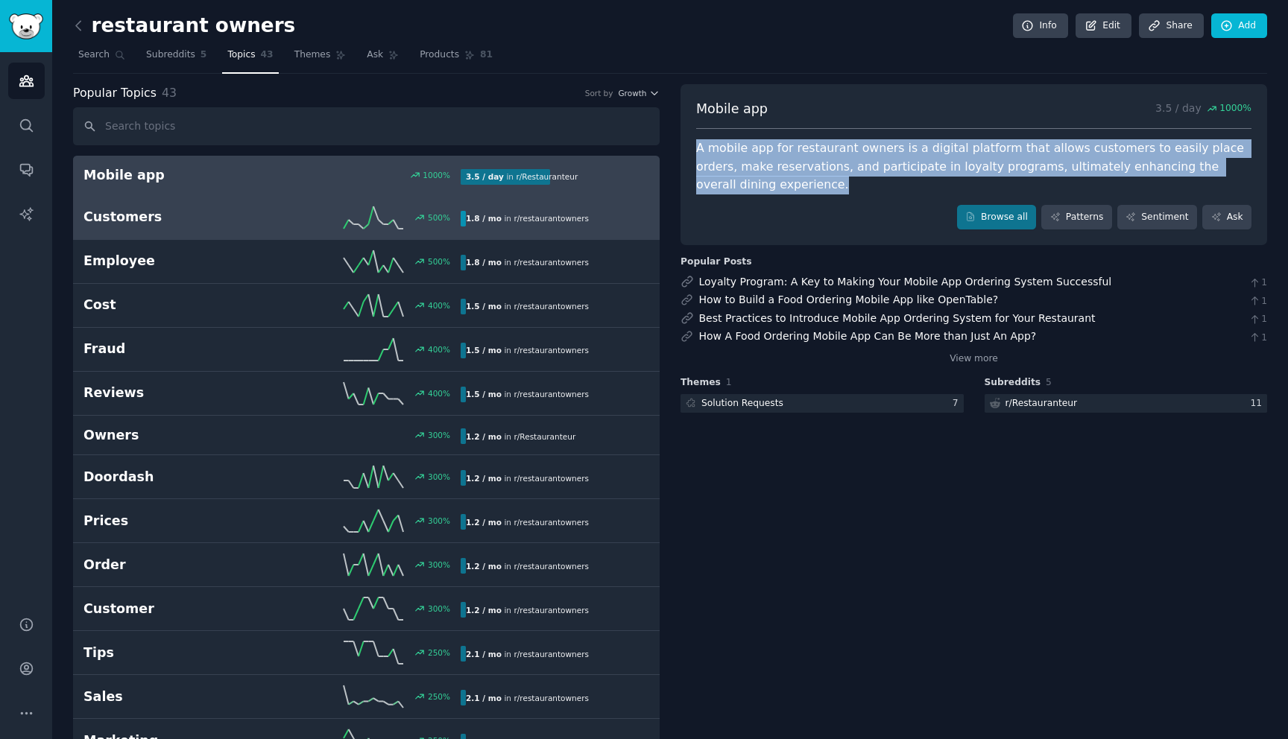
click at [250, 227] on div "Customers 500 % 1.8 / mo in r/ restaurantowners" at bounding box center [366, 217] width 566 height 22
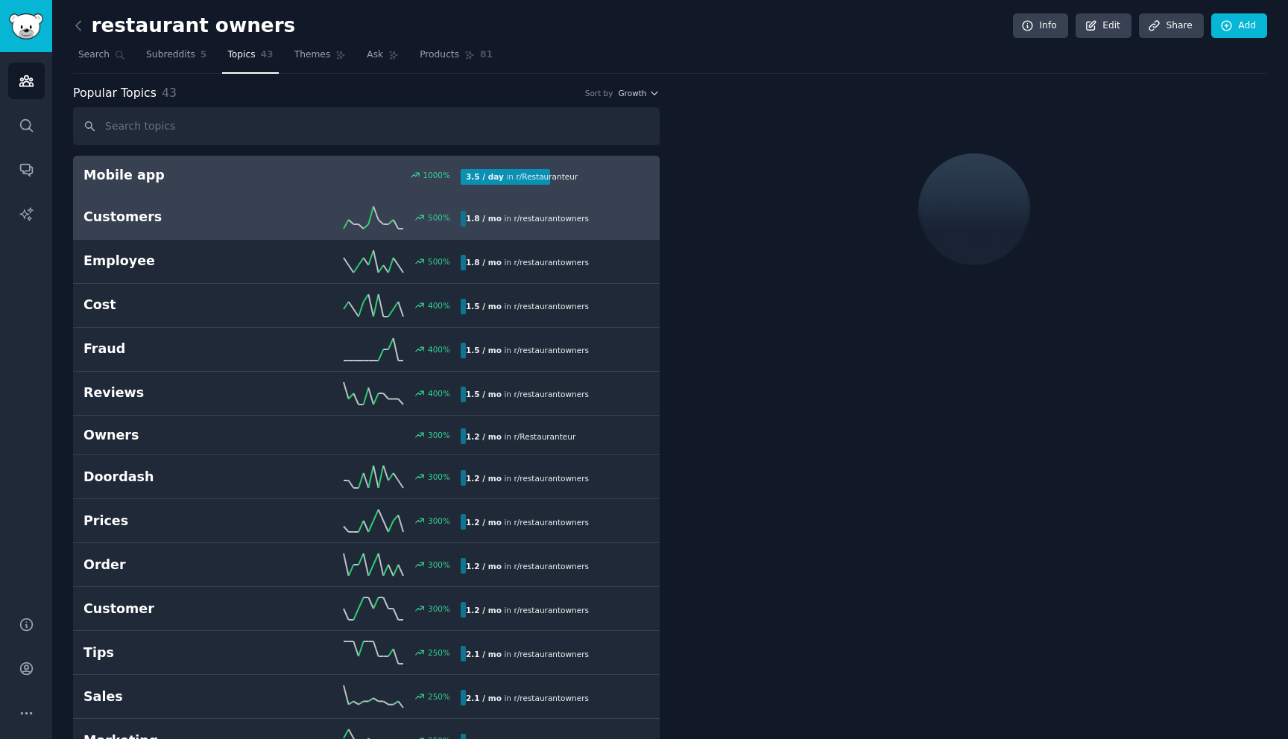
click at [250, 191] on link "Mobile app 1000 % 3.5 / day in r/ Restauranteur" at bounding box center [366, 176] width 587 height 40
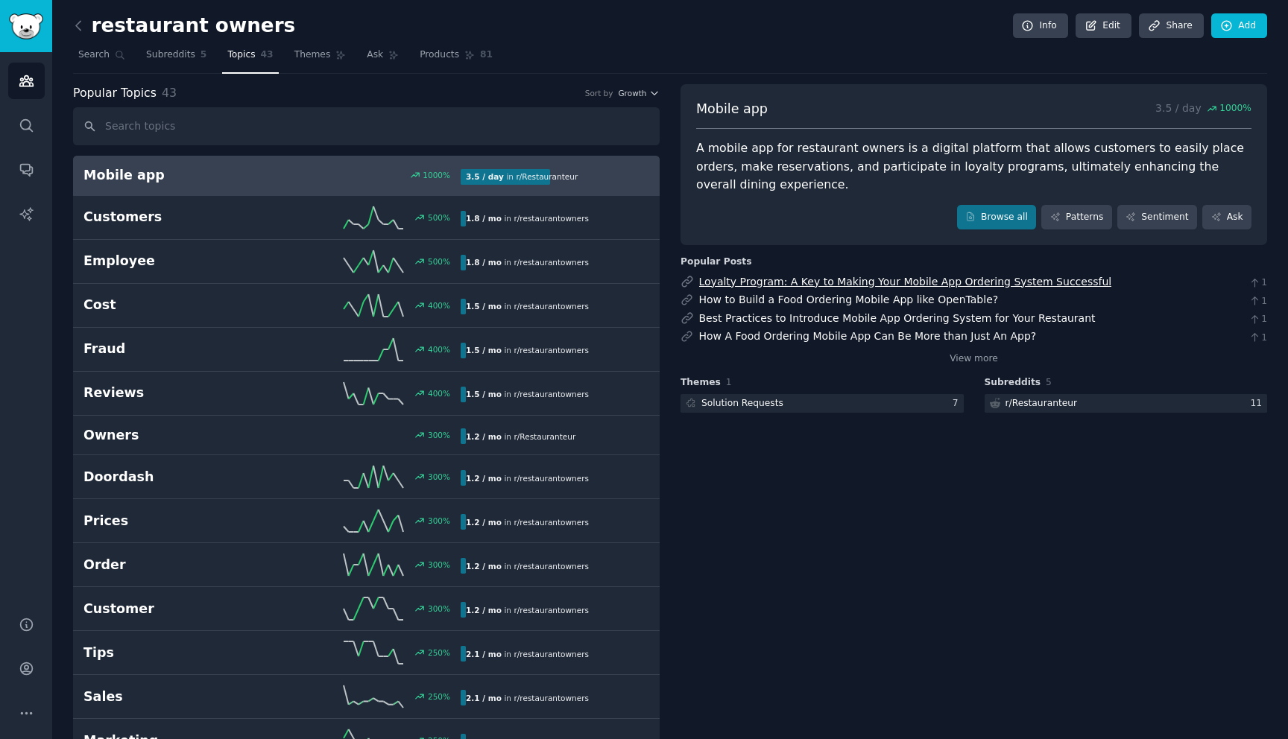
click at [795, 286] on link "Loyalty Program: A Key to Making Your Mobile App Ordering System Successful" at bounding box center [905, 282] width 413 height 12
click at [921, 300] on link "How to Build a Food Ordering Mobile App like OpenTable?" at bounding box center [849, 300] width 300 height 12
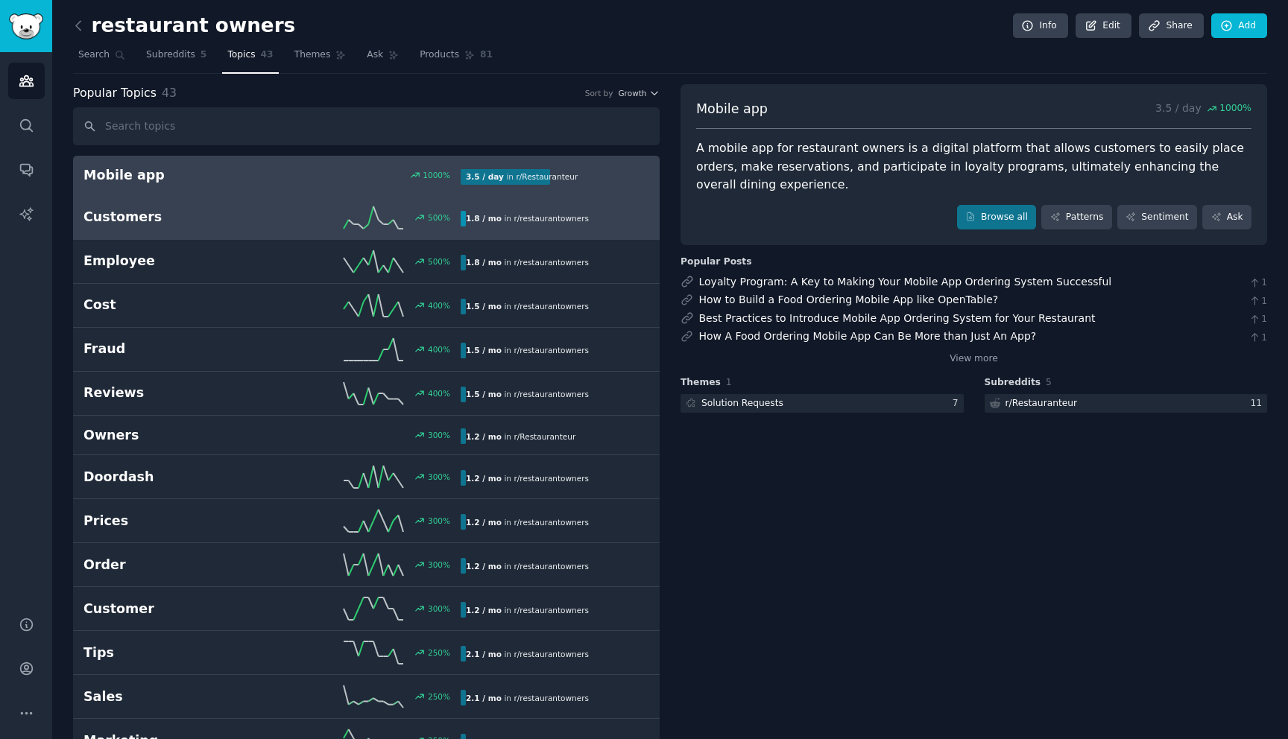
click at [221, 219] on h2 "Customers" at bounding box center [177, 217] width 189 height 19
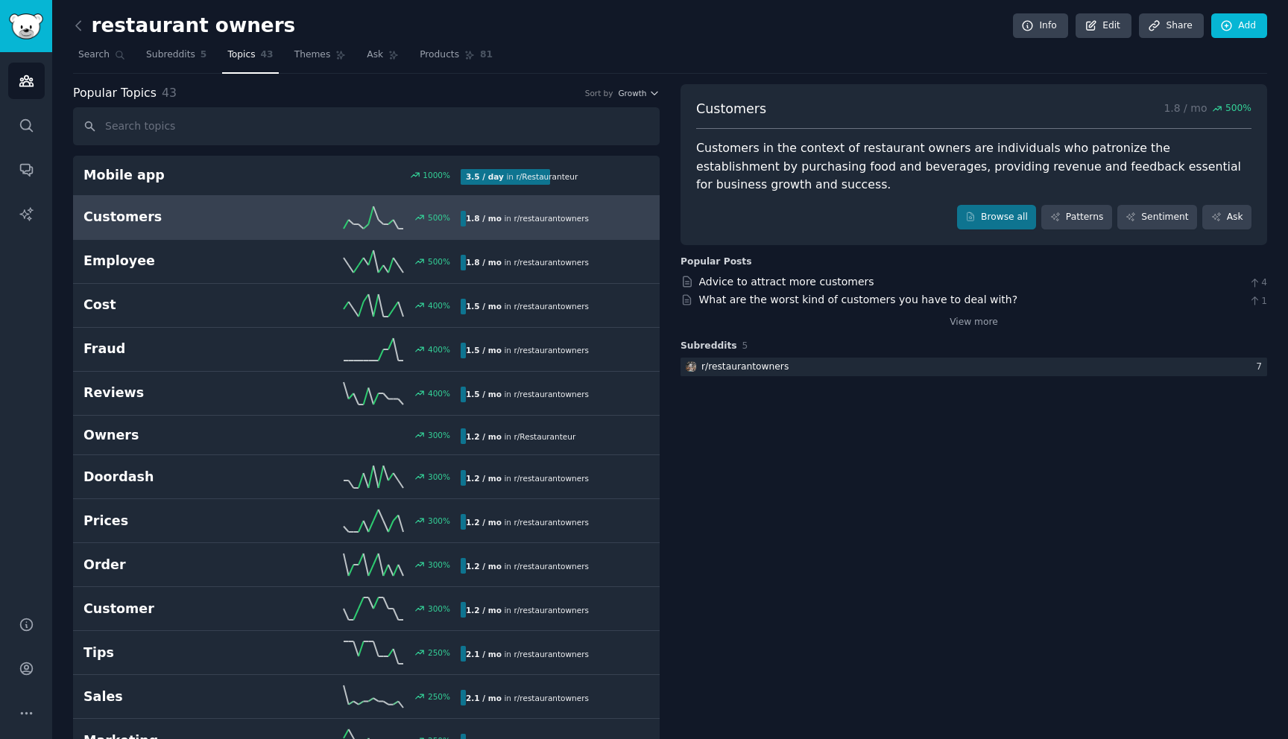
click at [786, 169] on div "Customers in the context of restaurant owners are individuals who patronize the…" at bounding box center [973, 166] width 555 height 55
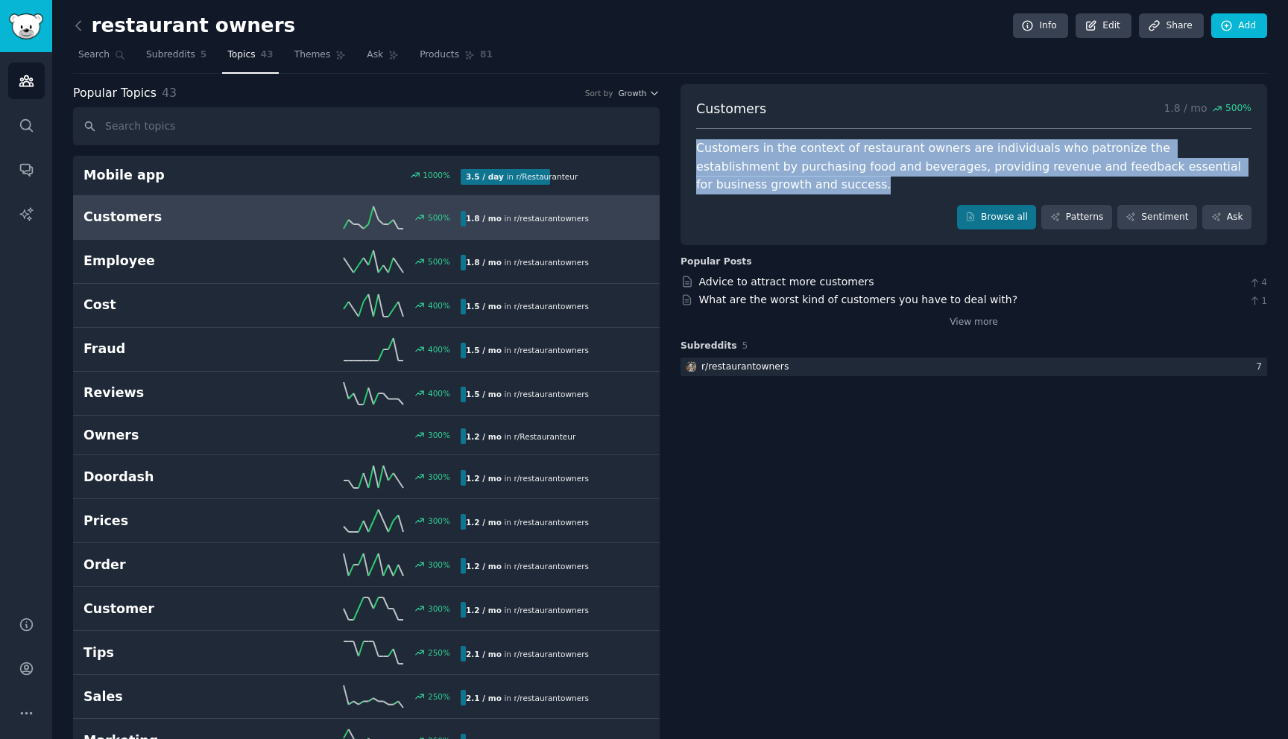
click at [751, 169] on div "Customers in the context of restaurant owners are individuals who patronize the…" at bounding box center [973, 166] width 555 height 55
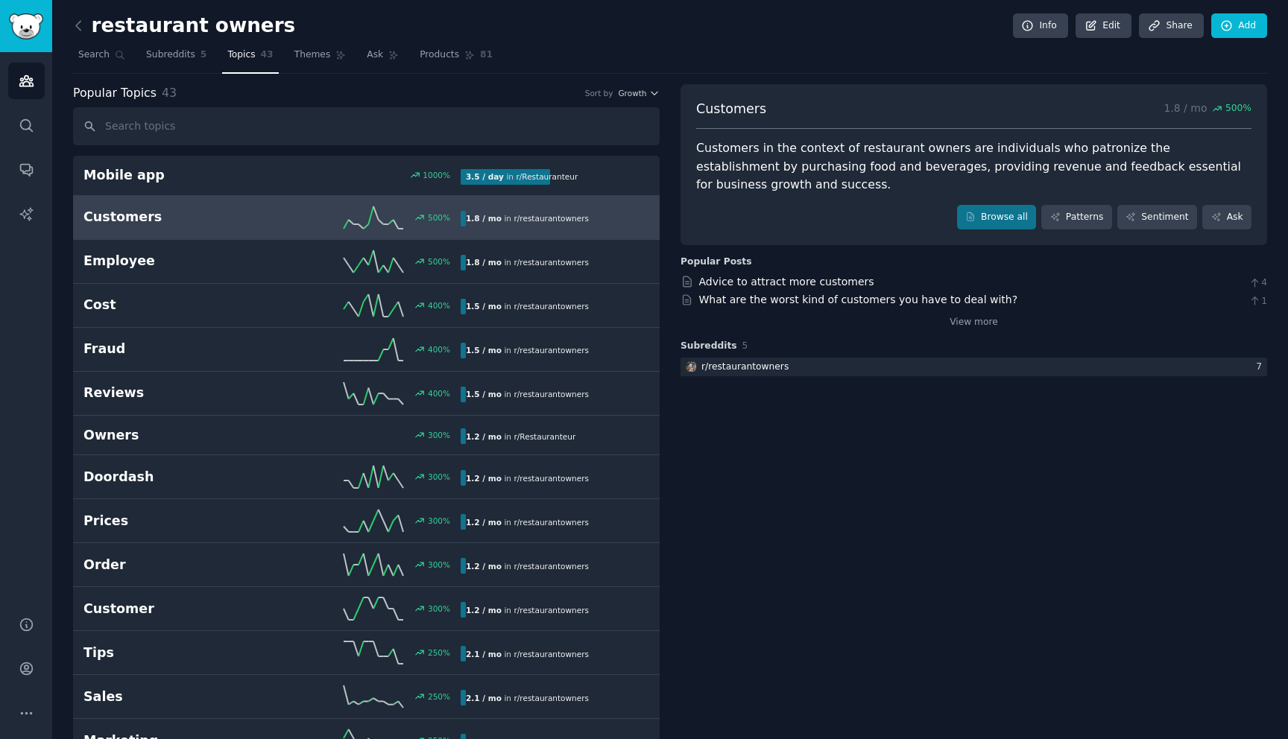
click at [751, 169] on div "Customers in the context of restaurant owners are individuals who patronize the…" at bounding box center [973, 166] width 555 height 55
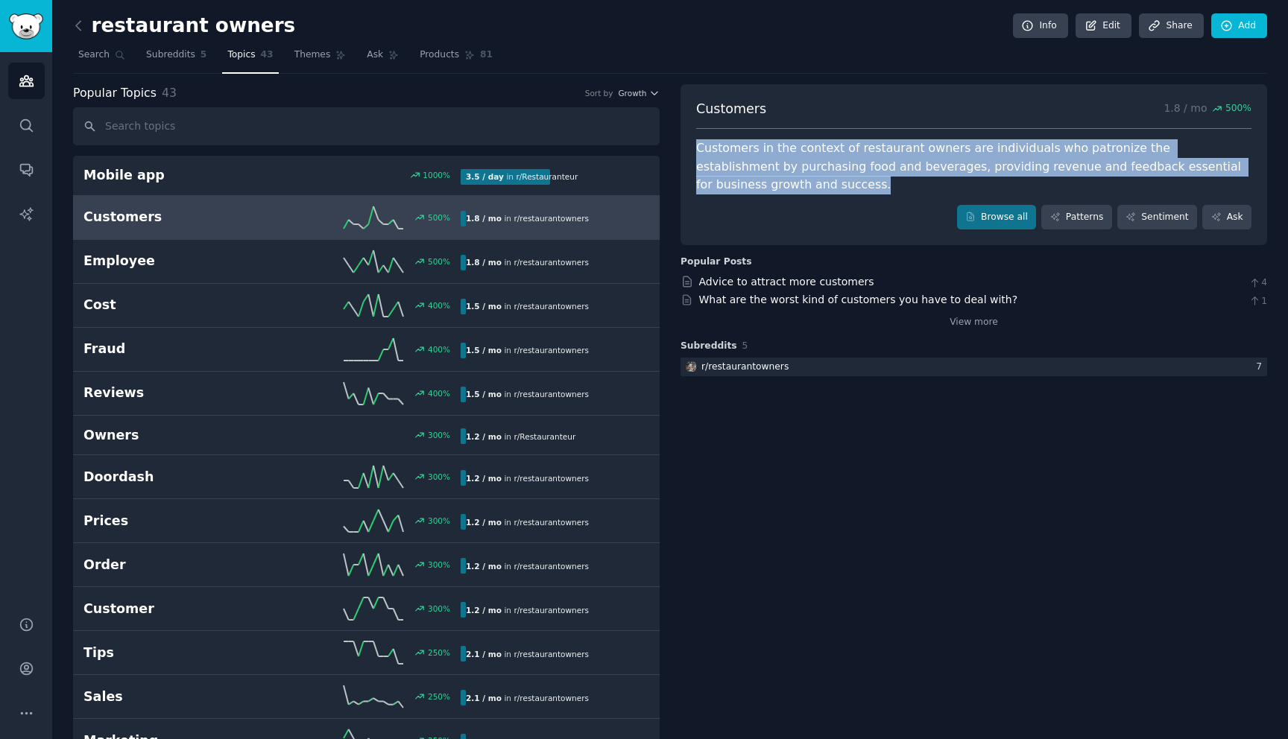
click at [733, 195] on div "Customers 1.8 / mo 500 % Customers in the context of restaurant owners are indi…" at bounding box center [973, 165] width 587 height 162
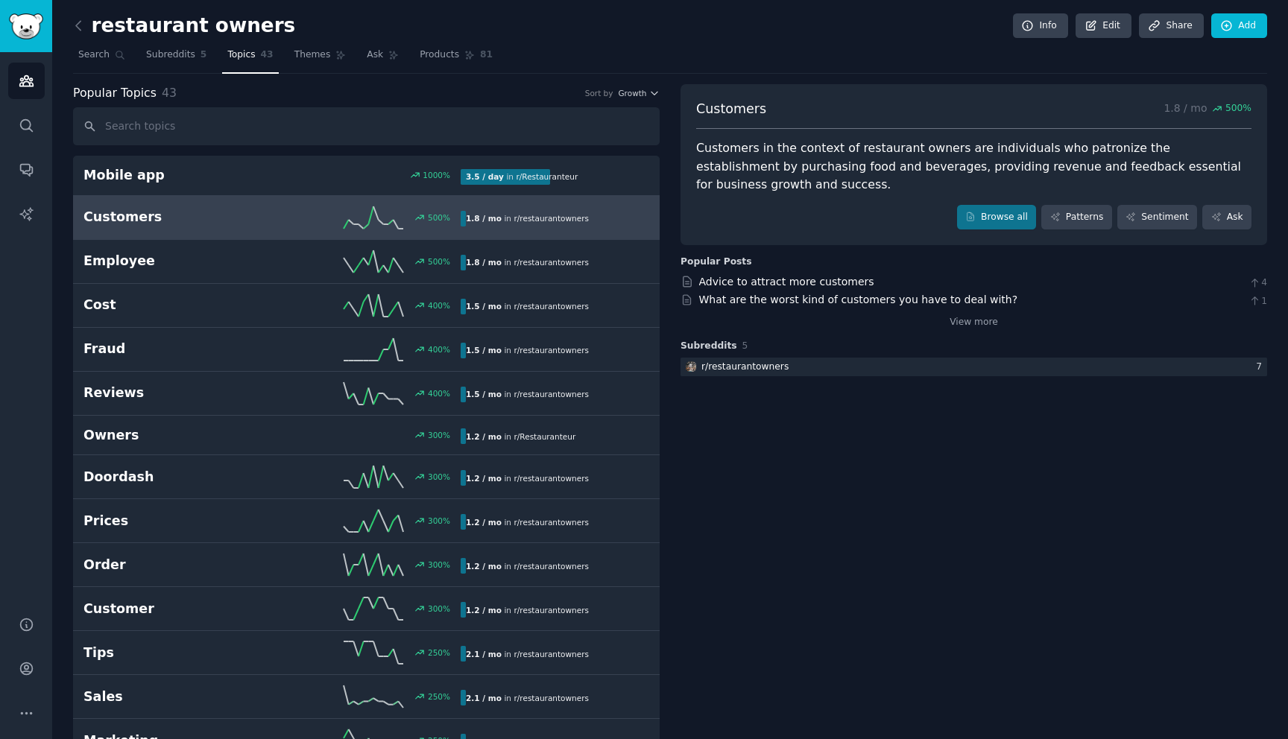
click at [733, 195] on div "Customers 1.8 / mo 500 % Customers in the context of restaurant owners are indi…" at bounding box center [973, 165] width 587 height 162
click at [728, 178] on div "Customers in the context of restaurant owners are individuals who patronize the…" at bounding box center [973, 166] width 555 height 55
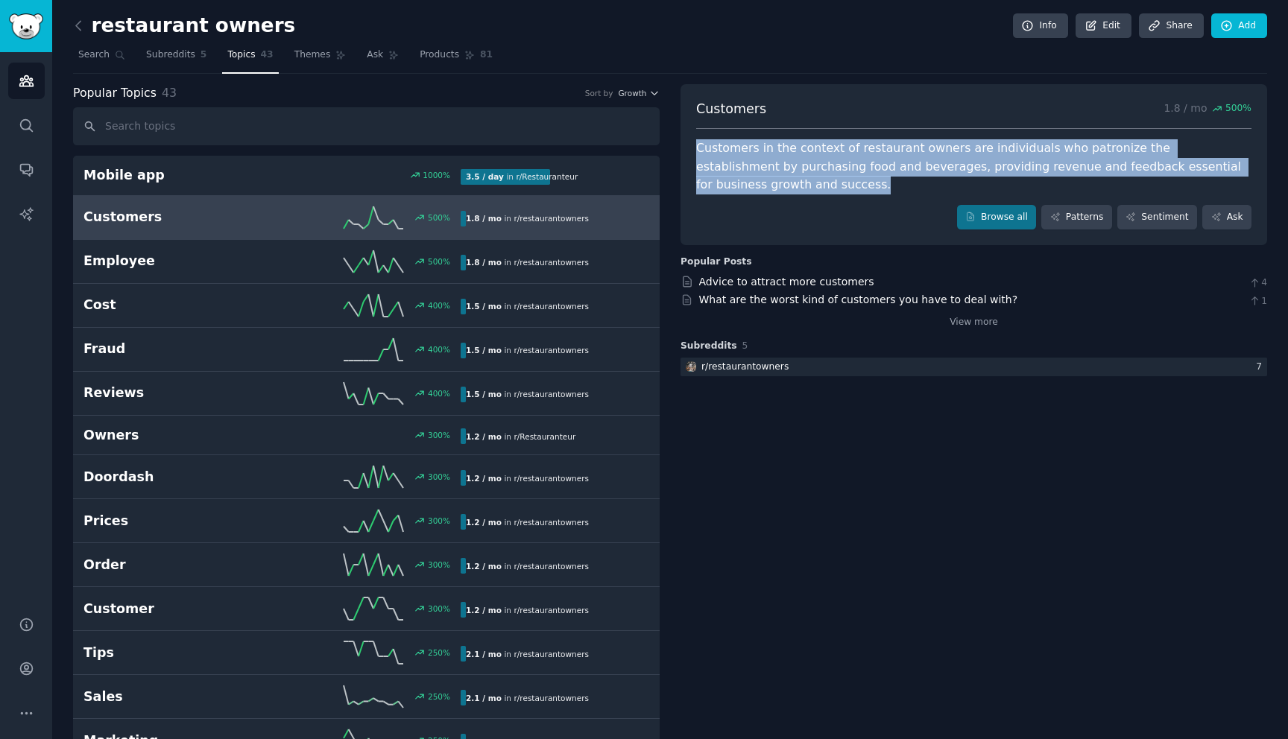
click at [779, 195] on div "Customers 1.8 / mo 500 % Customers in the context of restaurant owners are indi…" at bounding box center [973, 165] width 587 height 162
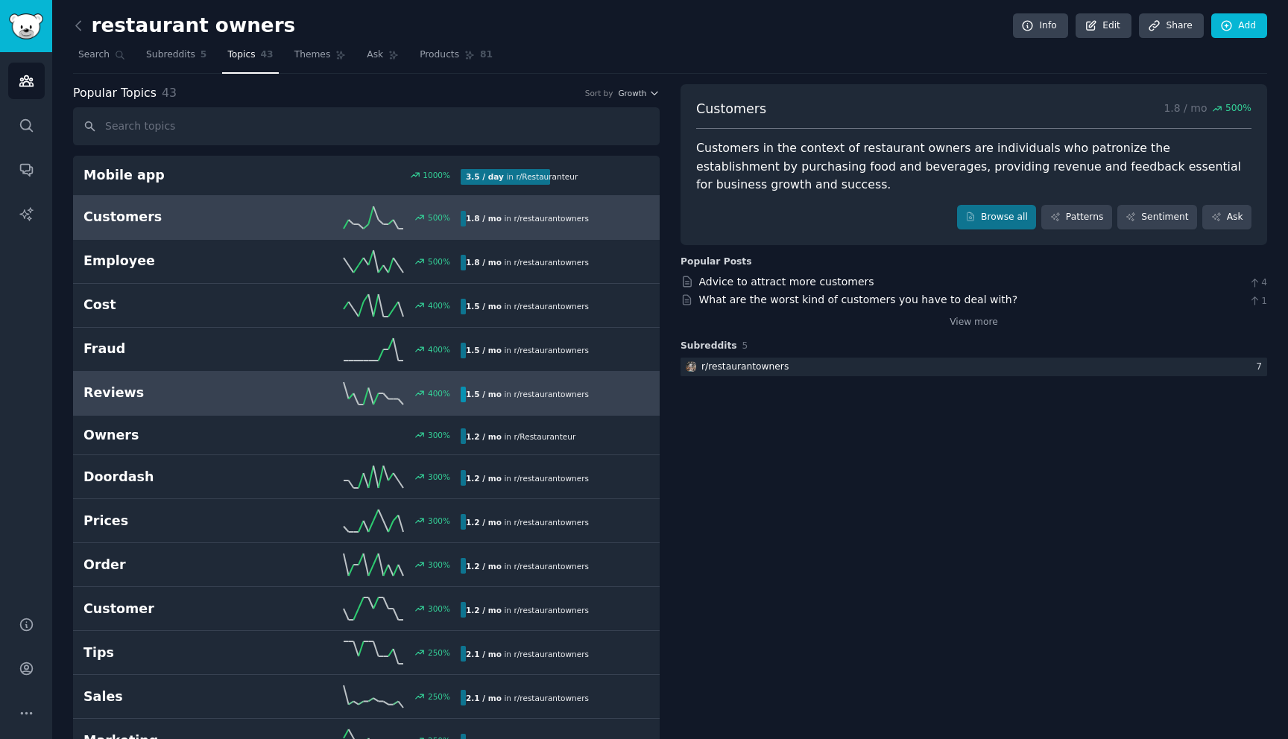
click at [216, 409] on link "Reviews 400 % 1.5 / mo in r/ restaurantowners" at bounding box center [366, 394] width 587 height 44
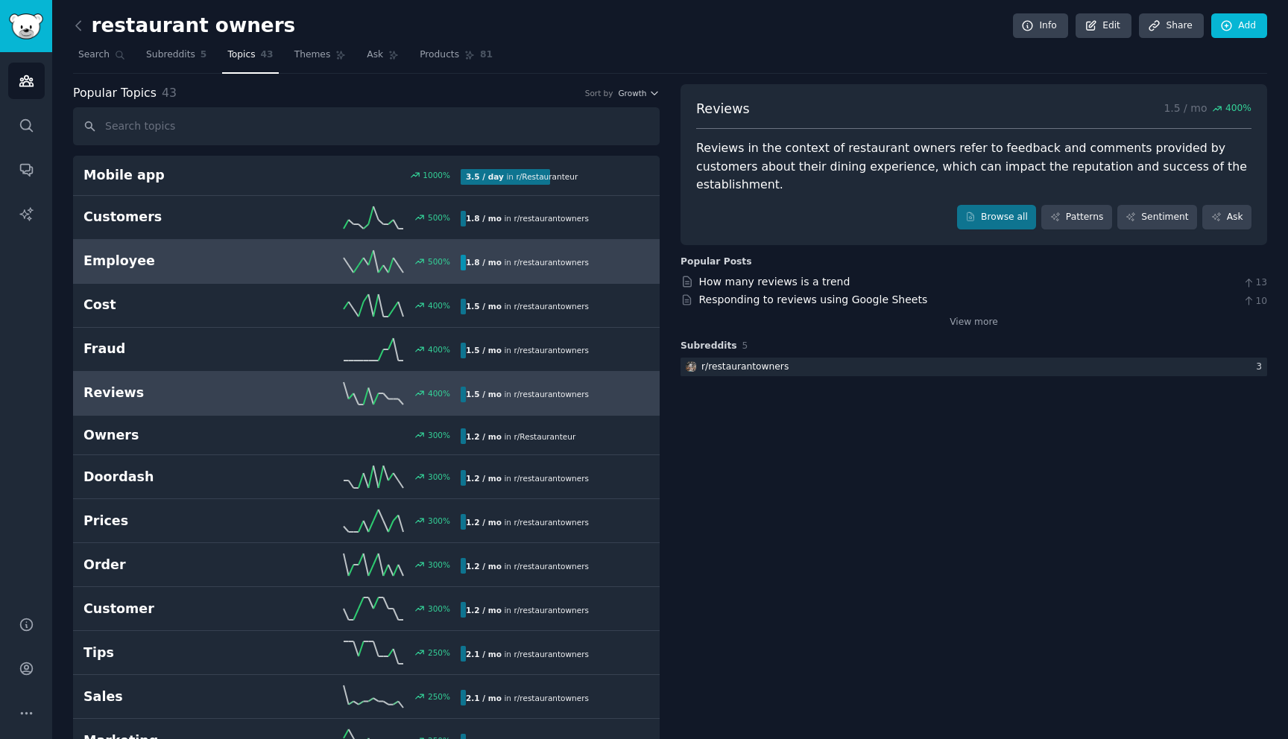
click at [216, 259] on h2 "Employee" at bounding box center [177, 261] width 189 height 19
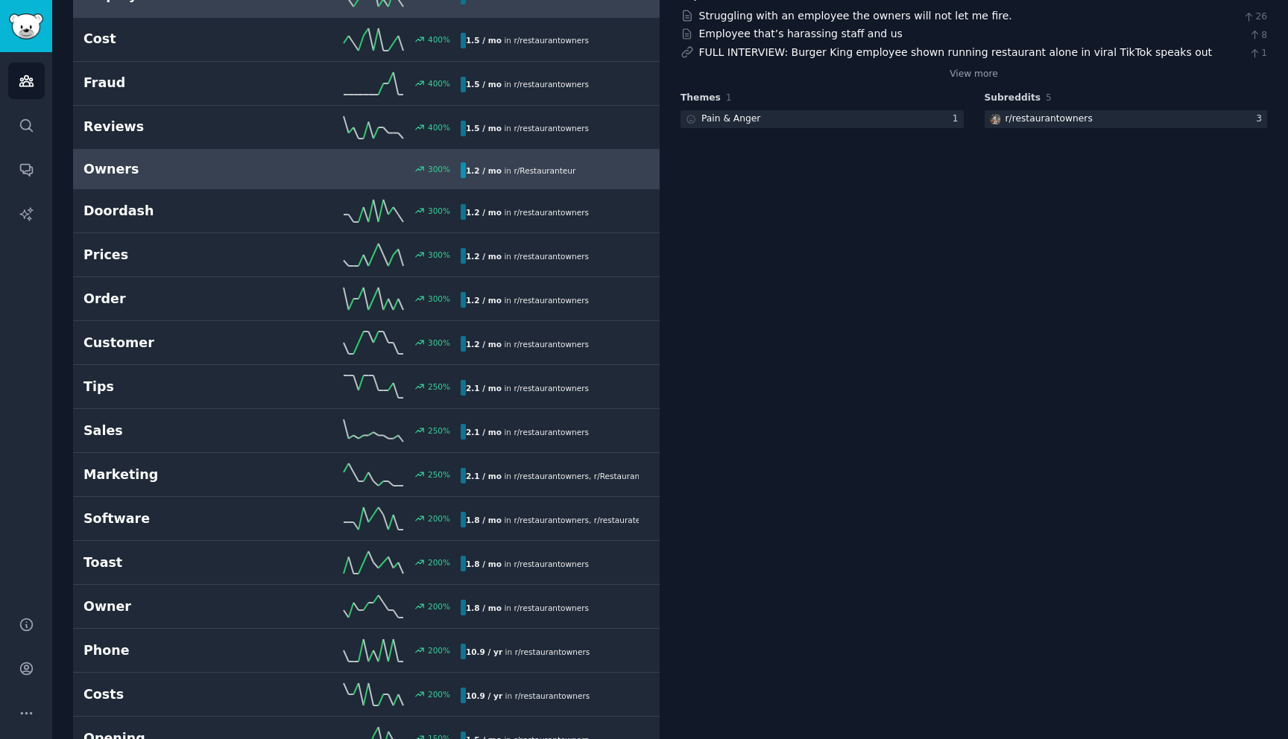
scroll to position [484, 0]
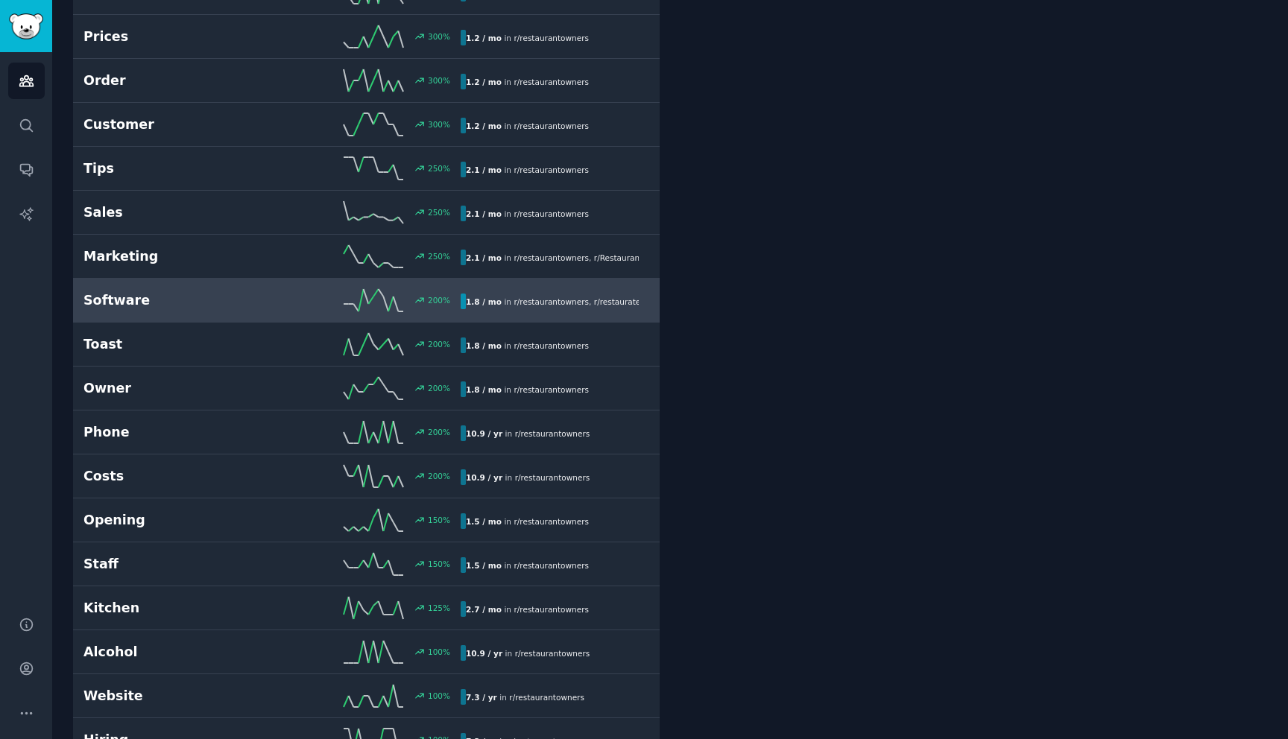
click at [170, 306] on h2 "Software" at bounding box center [177, 300] width 189 height 19
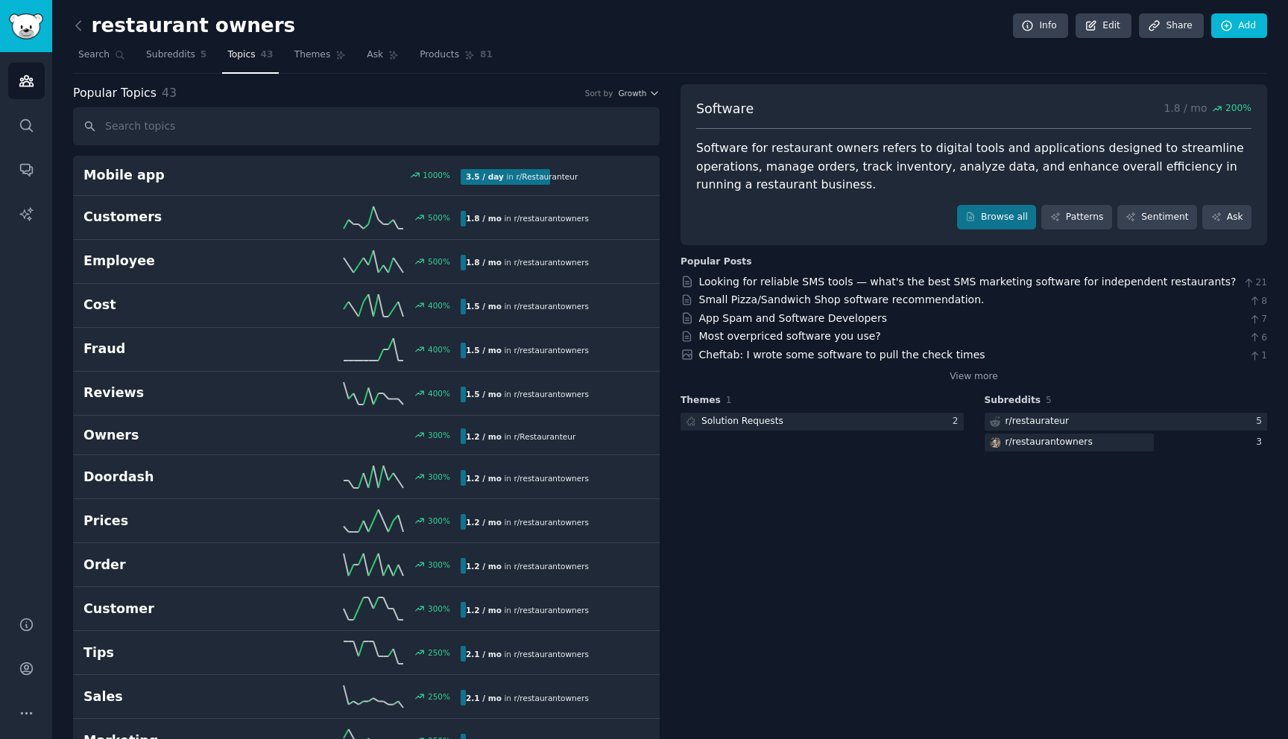
click at [740, 181] on div "Software for restaurant owners refers to digital tools and applications designe…" at bounding box center [973, 166] width 555 height 55
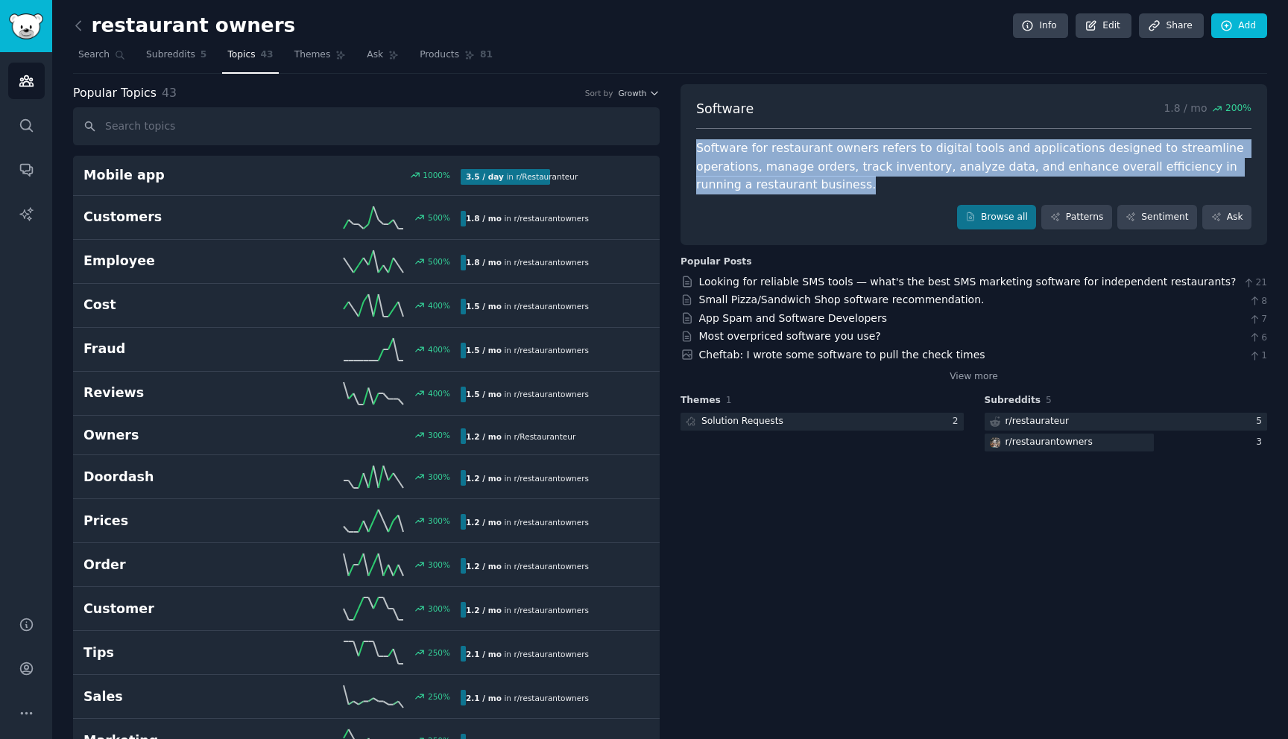
click at [771, 192] on div "Software for restaurant owners refers to digital tools and applications designe…" at bounding box center [973, 166] width 555 height 55
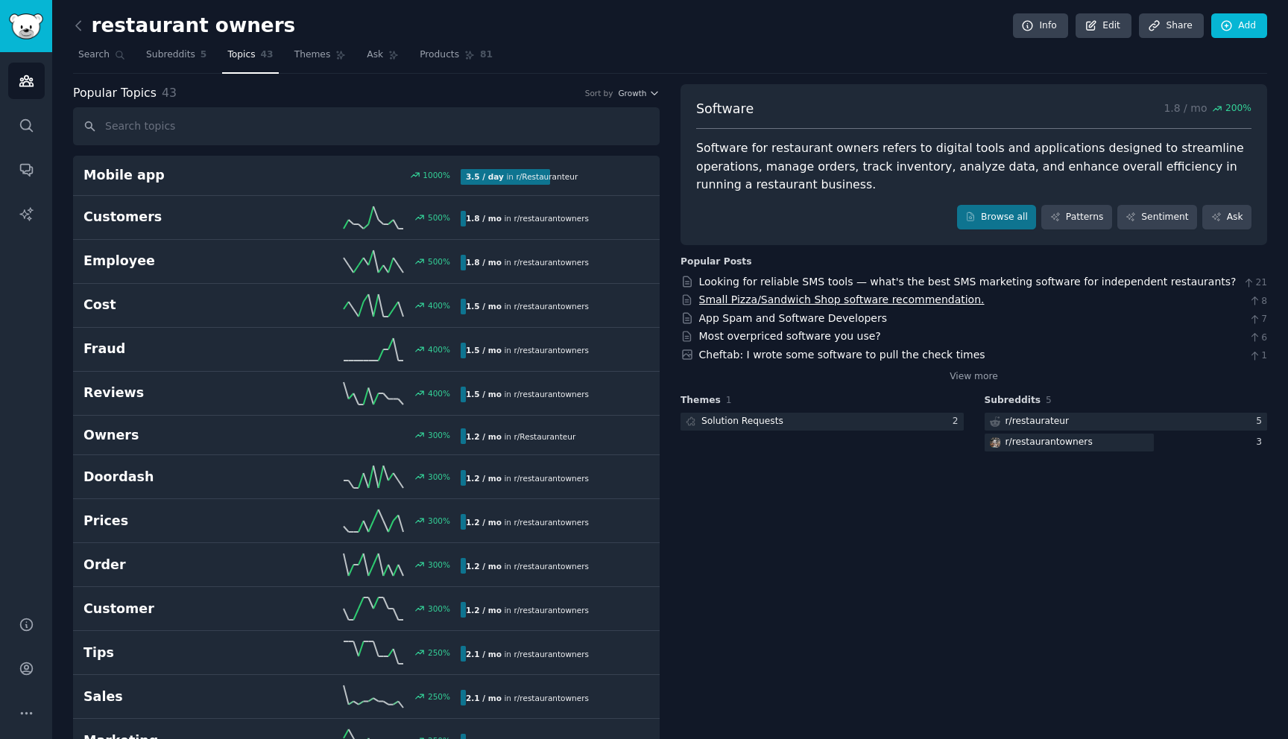
click at [872, 303] on link "Small Pizza/Sandwich Shop software recommendation." at bounding box center [841, 300] width 285 height 12
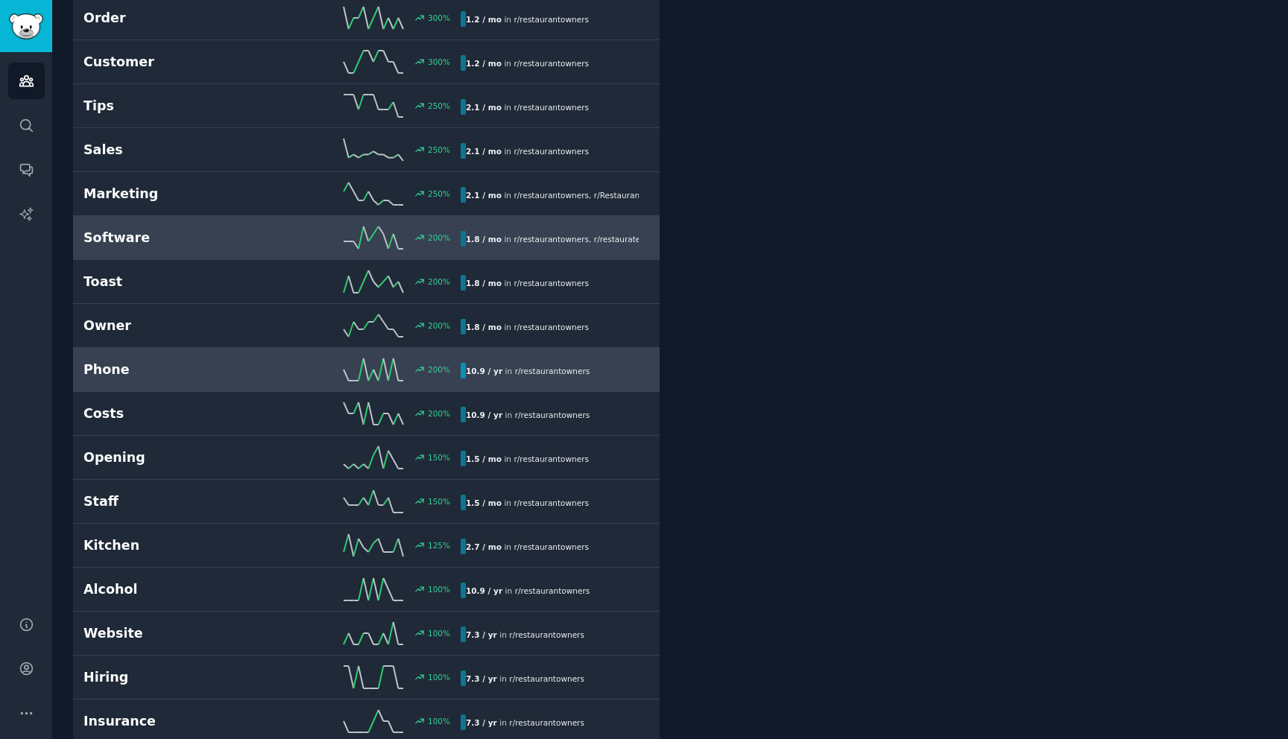
scroll to position [567, 0]
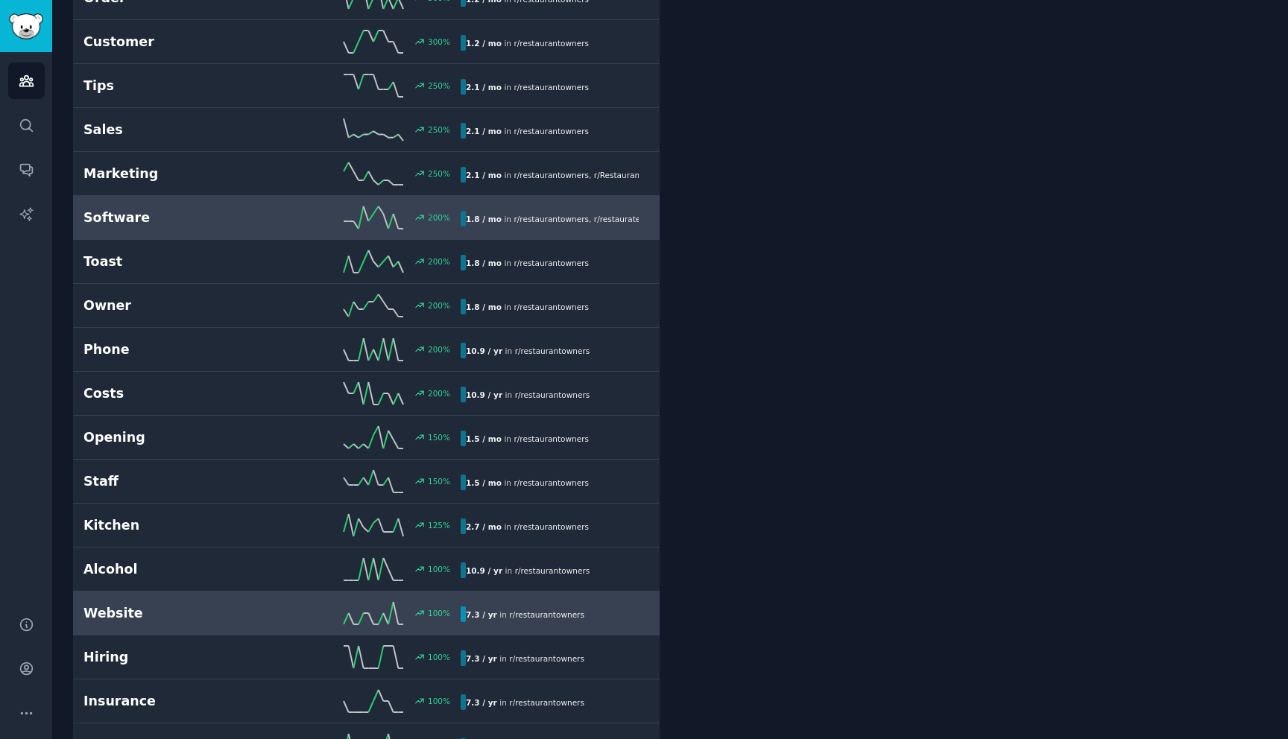
click at [218, 605] on h2 "Website" at bounding box center [177, 613] width 189 height 19
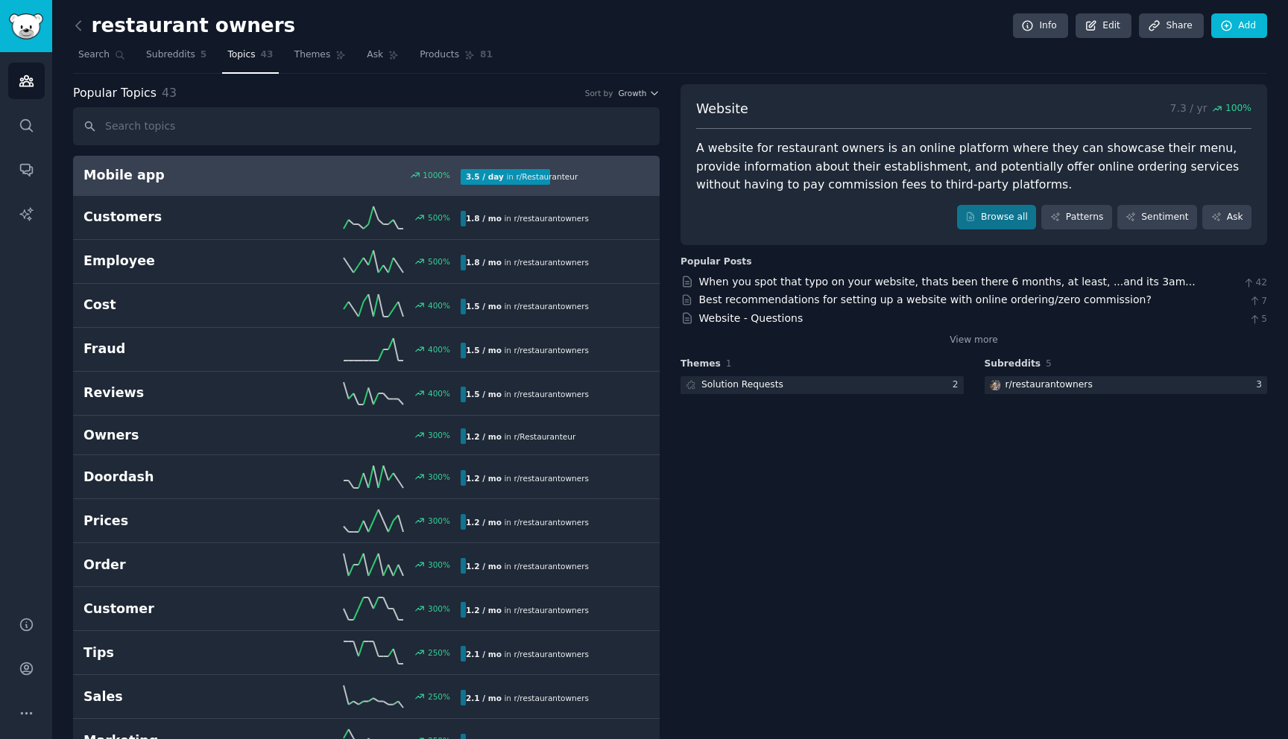
click at [252, 171] on h2 "Mobile app" at bounding box center [177, 175] width 189 height 19
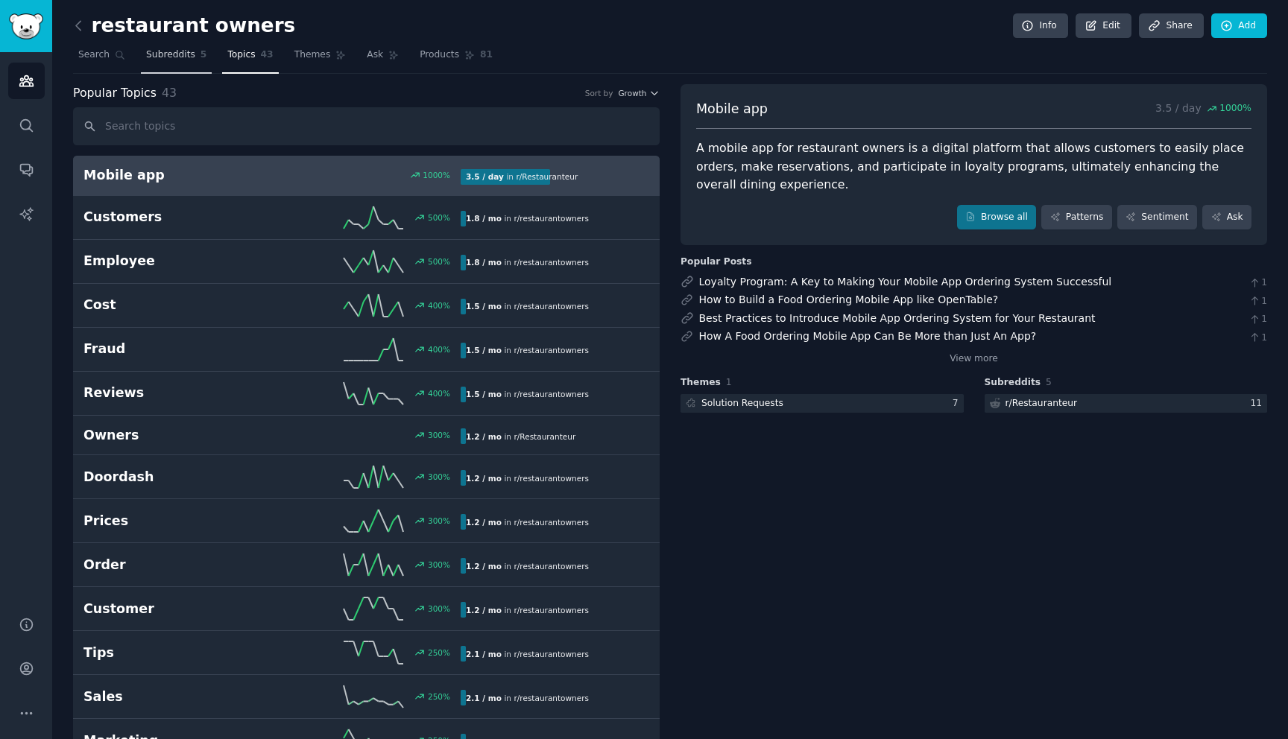
click at [189, 49] on span "Subreddits" at bounding box center [170, 54] width 49 height 13
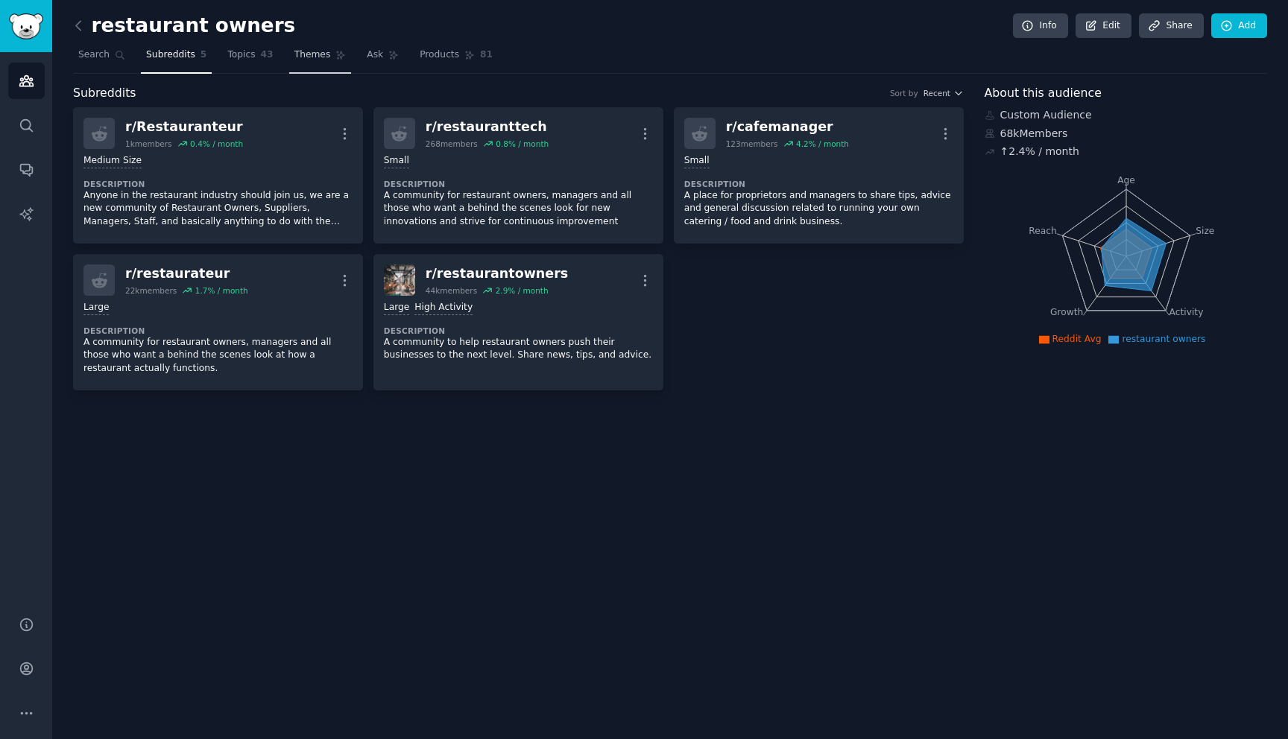
click at [331, 50] on link "Themes" at bounding box center [320, 58] width 63 height 31
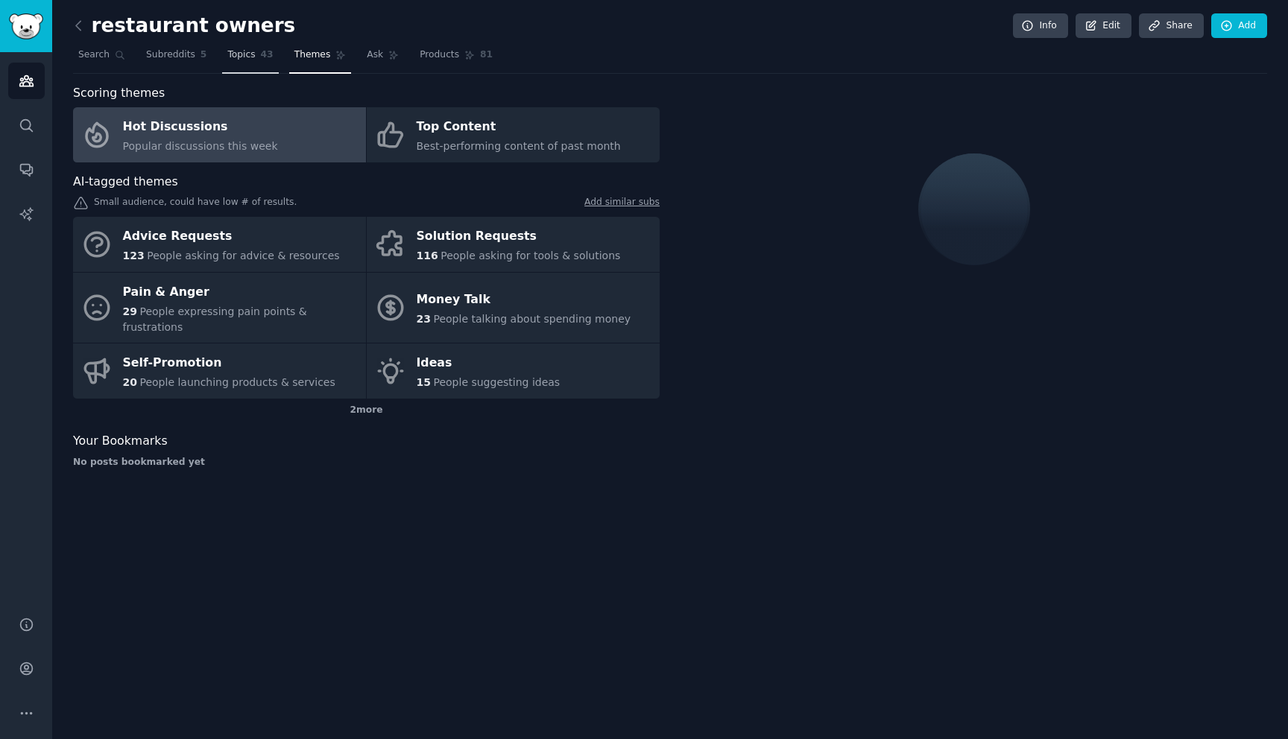
click at [237, 65] on link "Topics 43" at bounding box center [250, 58] width 56 height 31
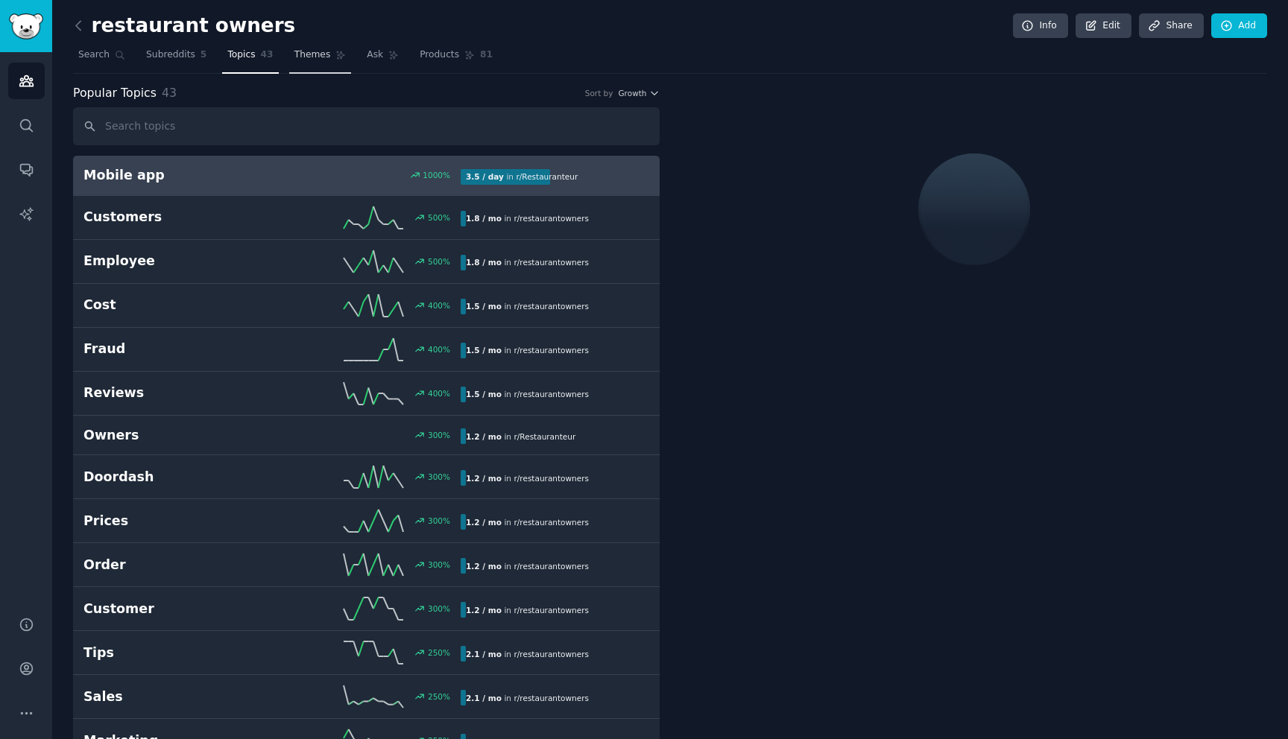
click at [317, 64] on link "Themes" at bounding box center [320, 58] width 63 height 31
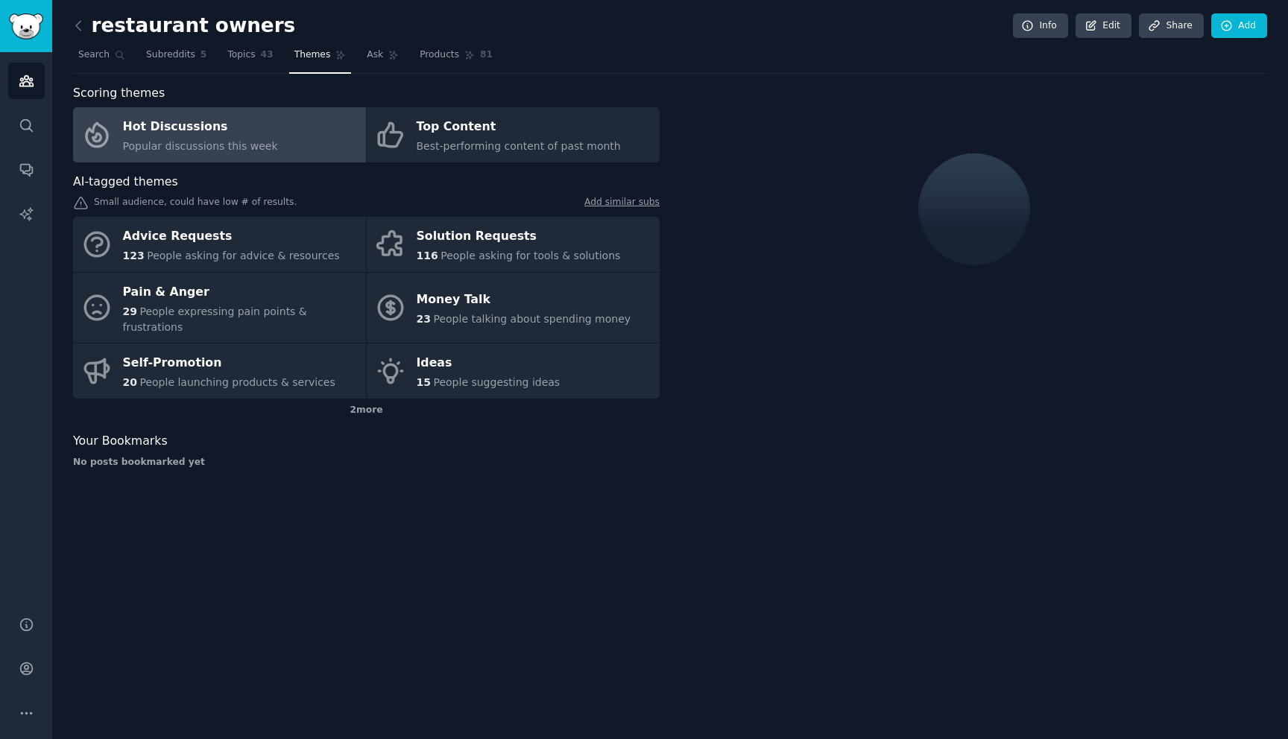
click at [221, 132] on div "Hot Discussions" at bounding box center [200, 128] width 155 height 24
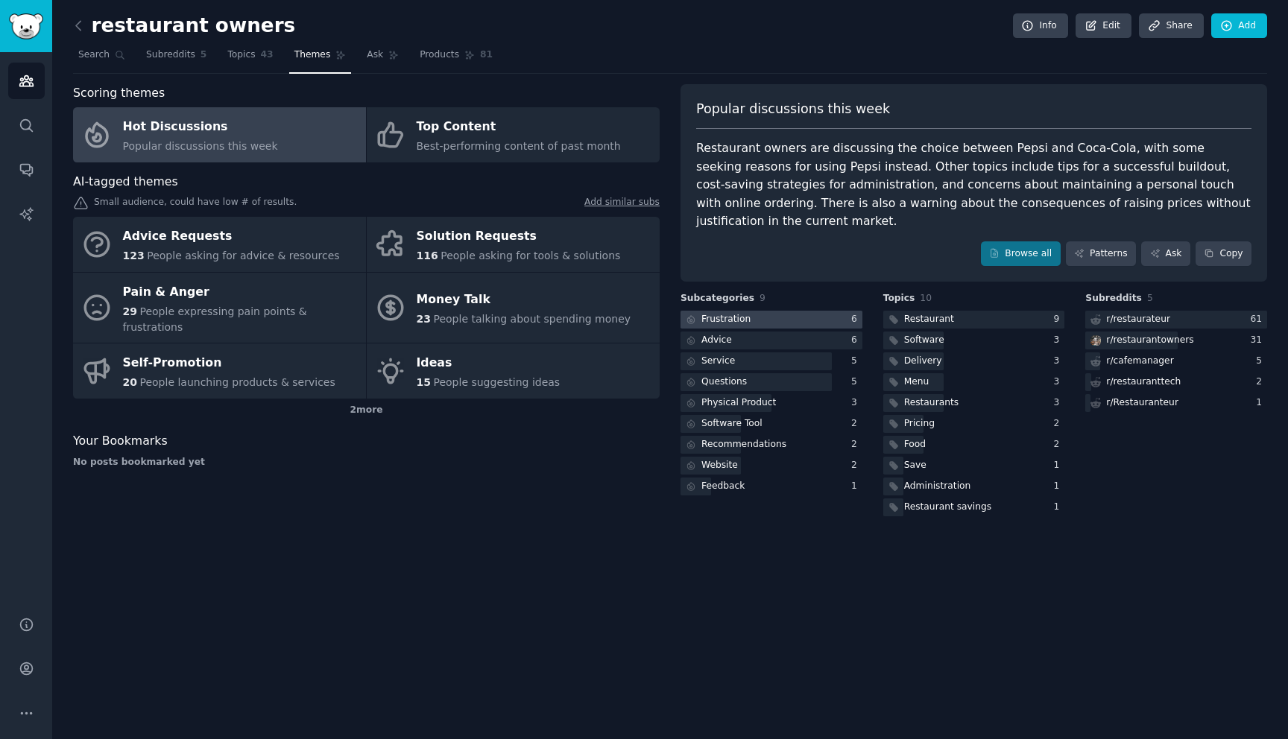
click at [777, 311] on div at bounding box center [771, 320] width 182 height 19
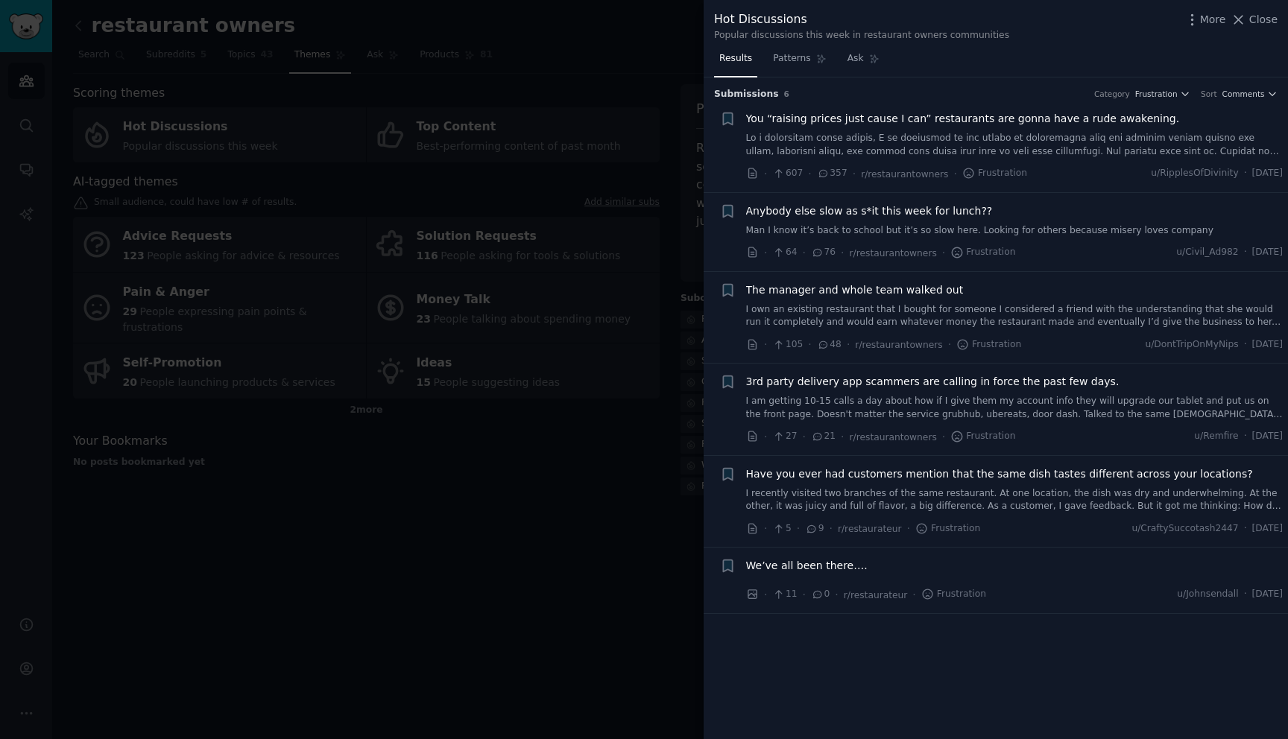
click at [662, 525] on div at bounding box center [644, 369] width 1288 height 739
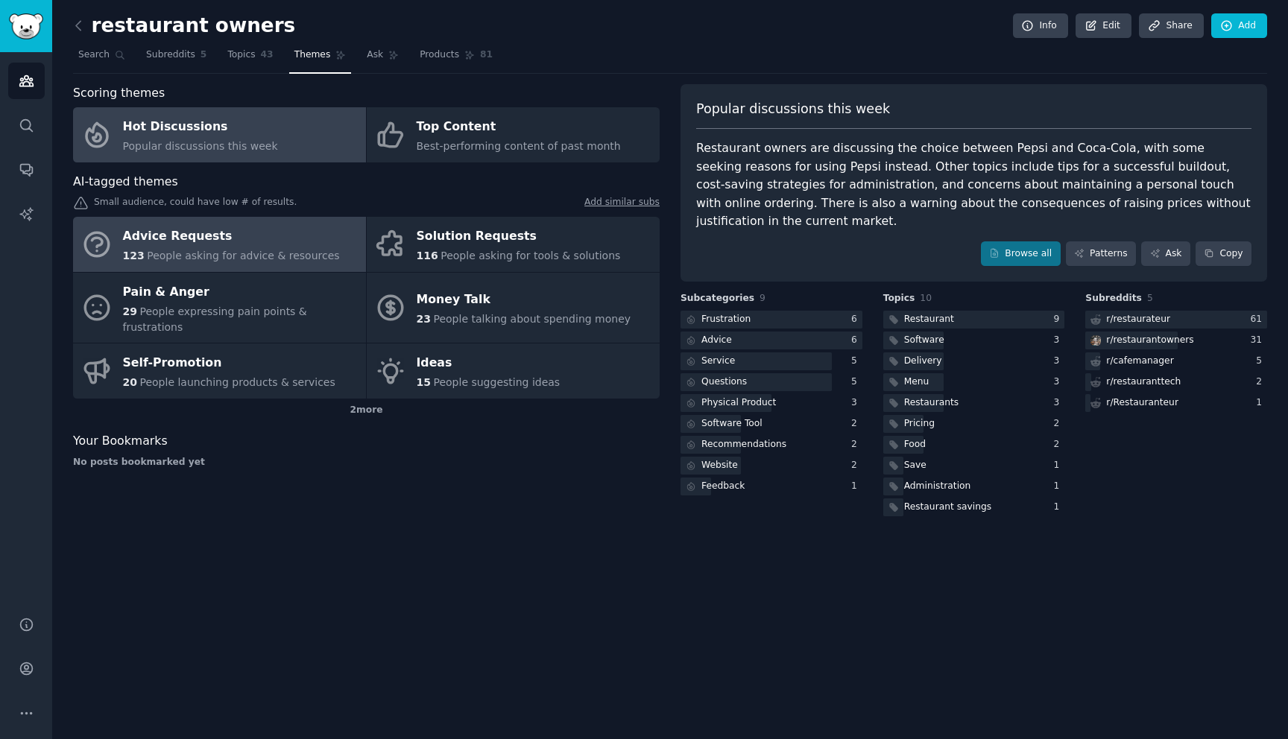
click at [272, 230] on div "Advice Requests" at bounding box center [231, 237] width 217 height 24
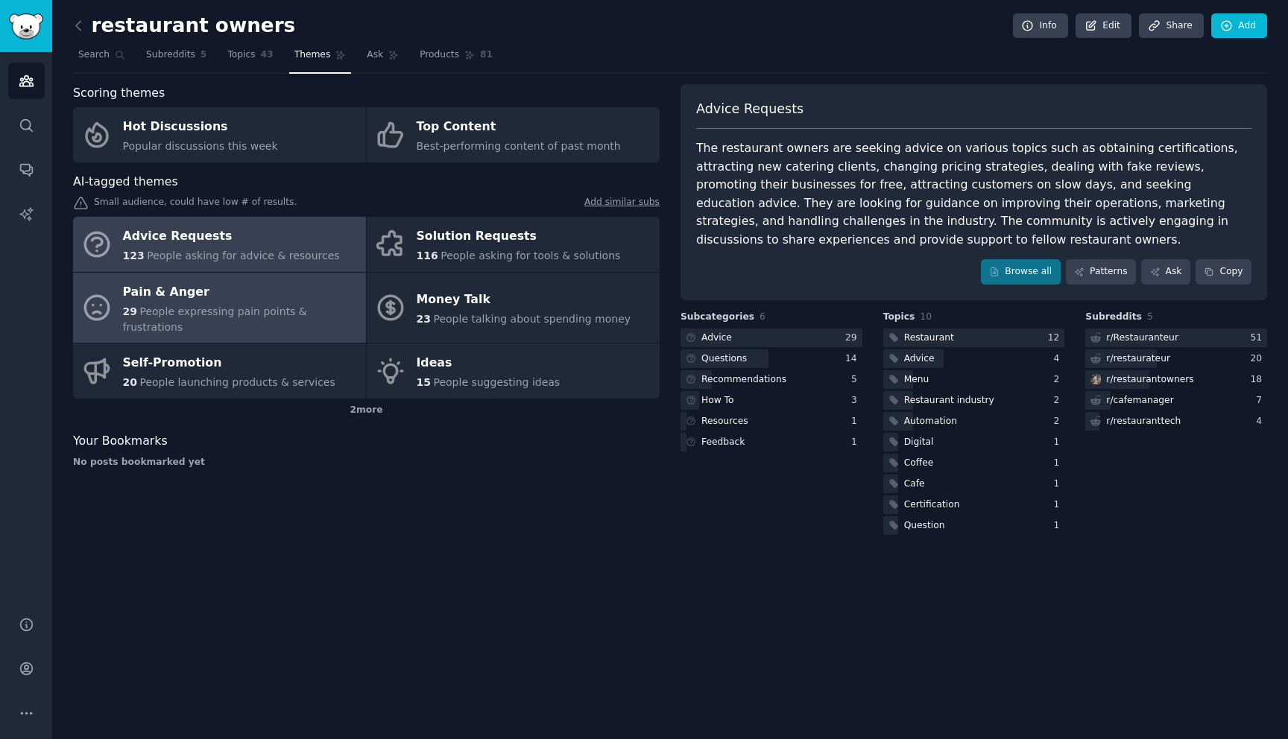
click at [260, 301] on div "Pain & Anger" at bounding box center [241, 292] width 236 height 24
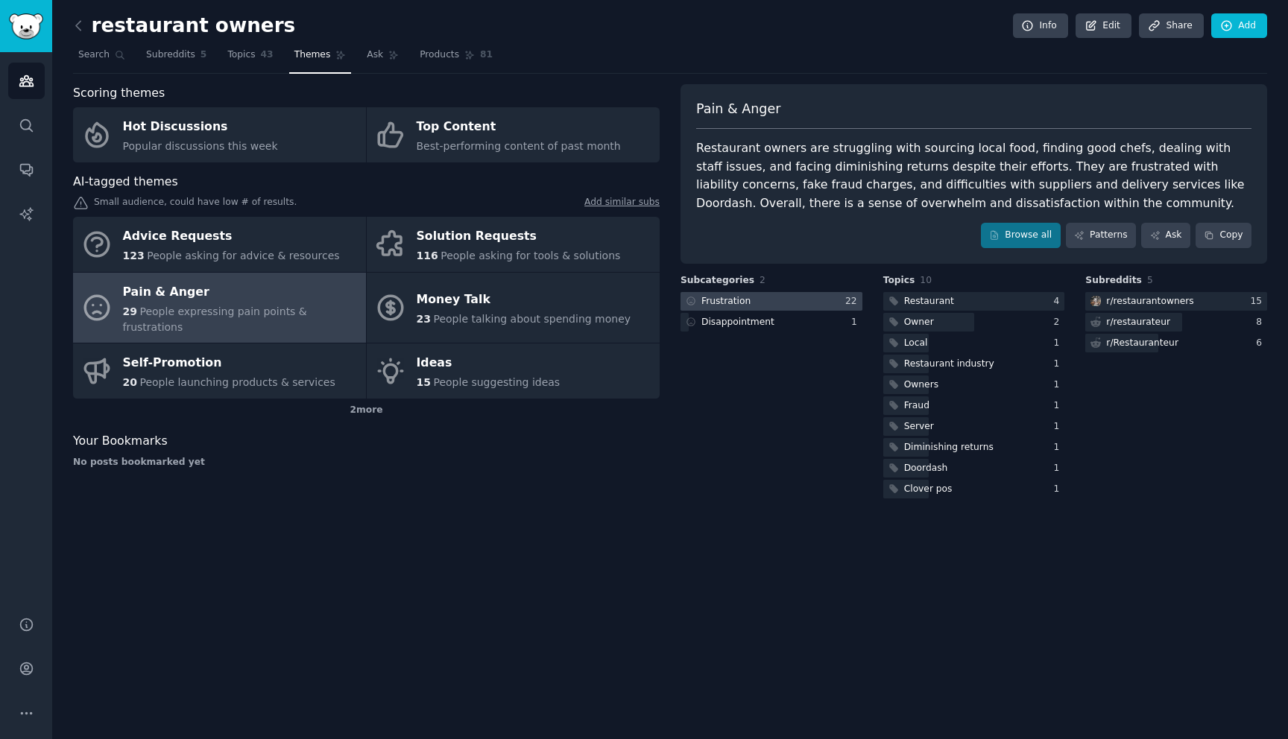
click at [768, 300] on div at bounding box center [771, 301] width 182 height 19
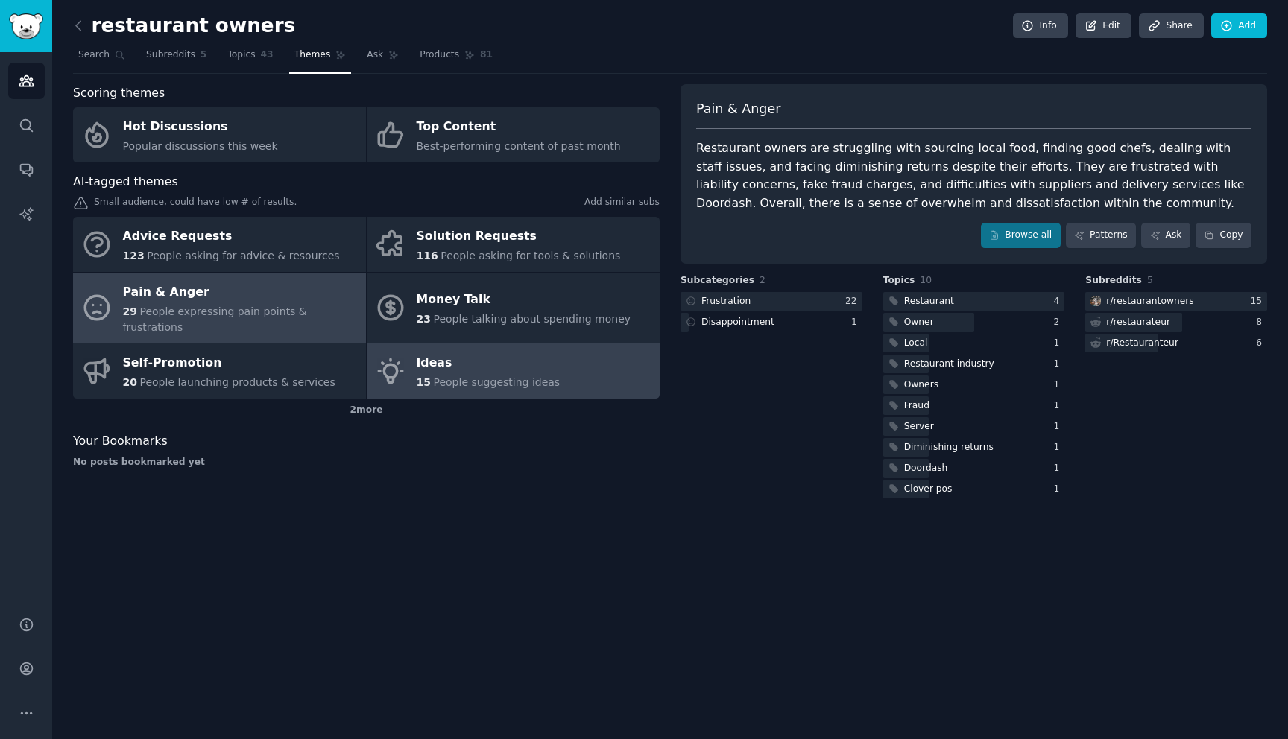
click at [587, 344] on link "Ideas 15 People suggesting ideas" at bounding box center [513, 371] width 293 height 55
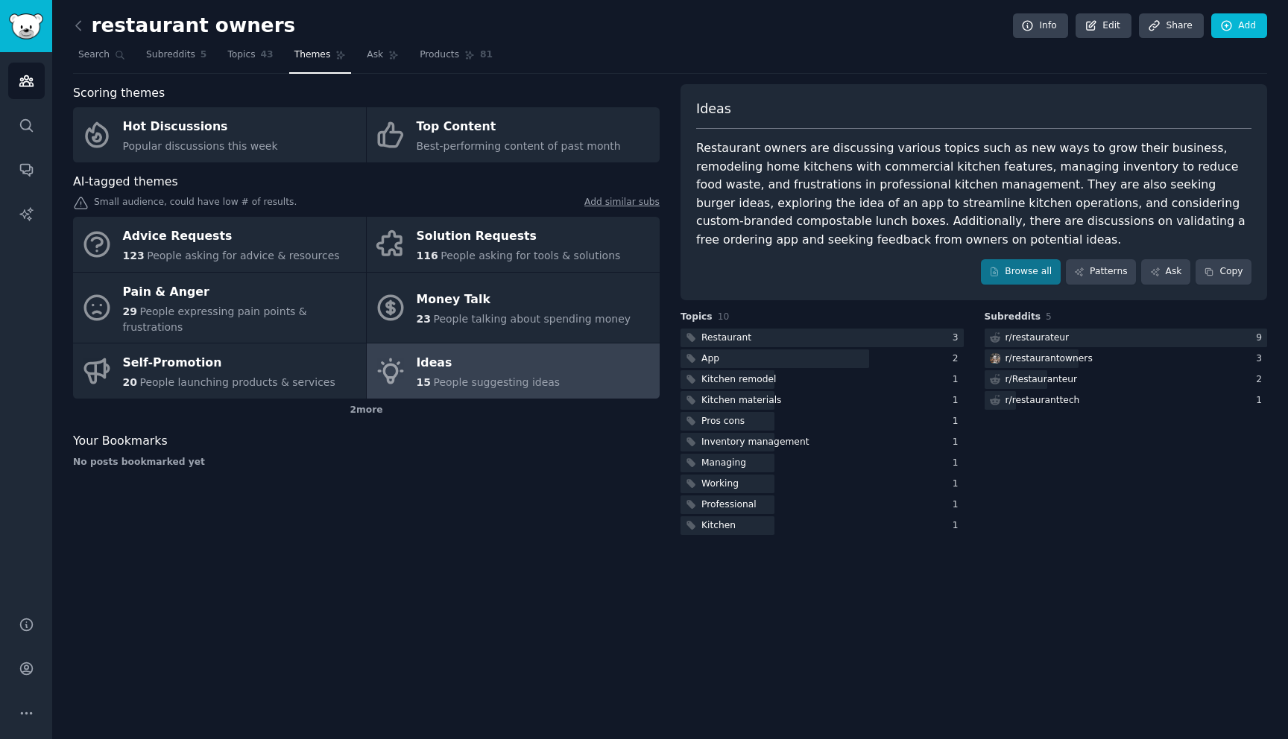
click at [741, 370] on div "Restaurant 3 App 2 Kitchen remodel 1 Kitchen materials 1 Pros cons 1 Inventory …" at bounding box center [821, 432] width 283 height 206
click at [742, 357] on div at bounding box center [774, 359] width 189 height 19
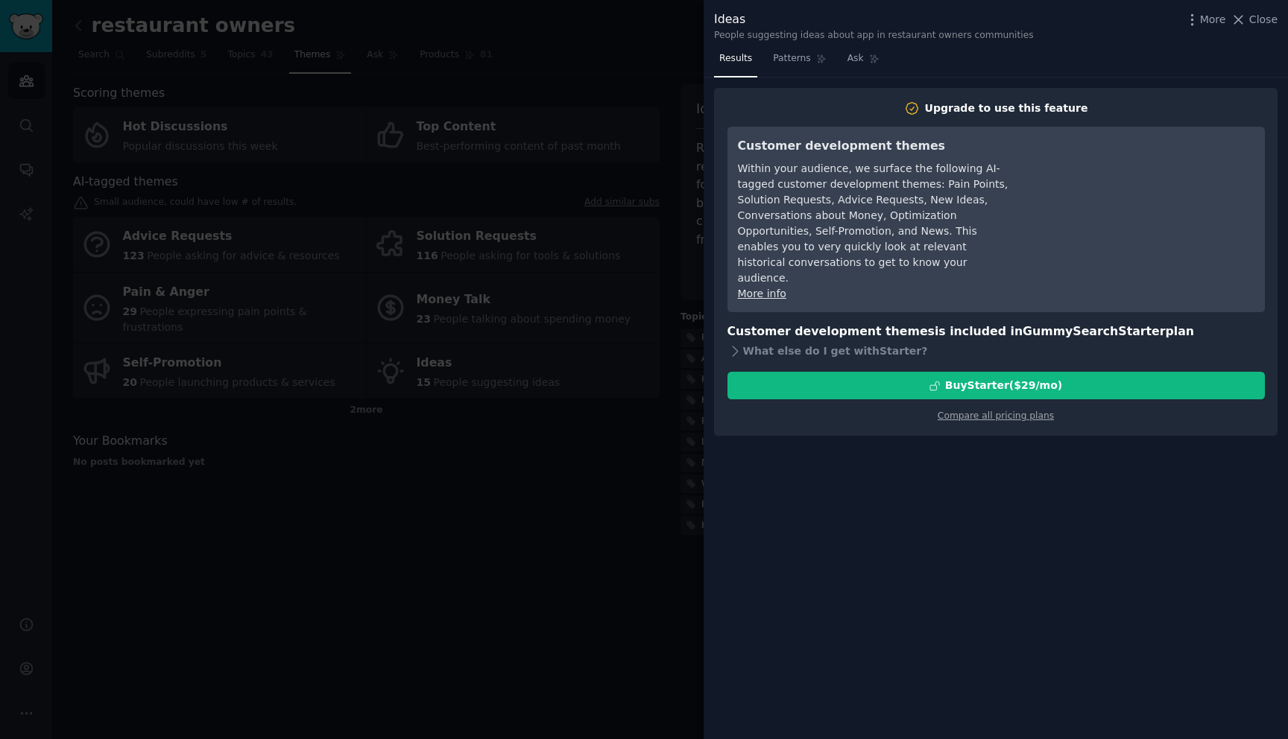
click at [584, 555] on div at bounding box center [644, 369] width 1288 height 739
